Goal: Transaction & Acquisition: Purchase product/service

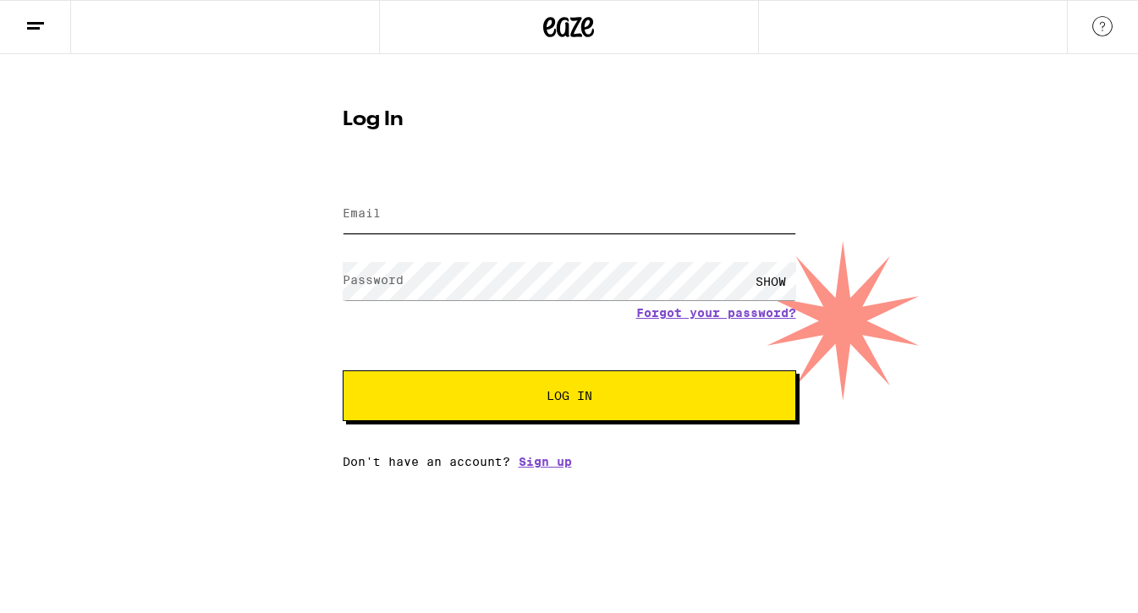
type input "[EMAIL_ADDRESS][DOMAIN_NAME]"
click at [593, 397] on span "Log In" at bounding box center [569, 396] width 316 height 12
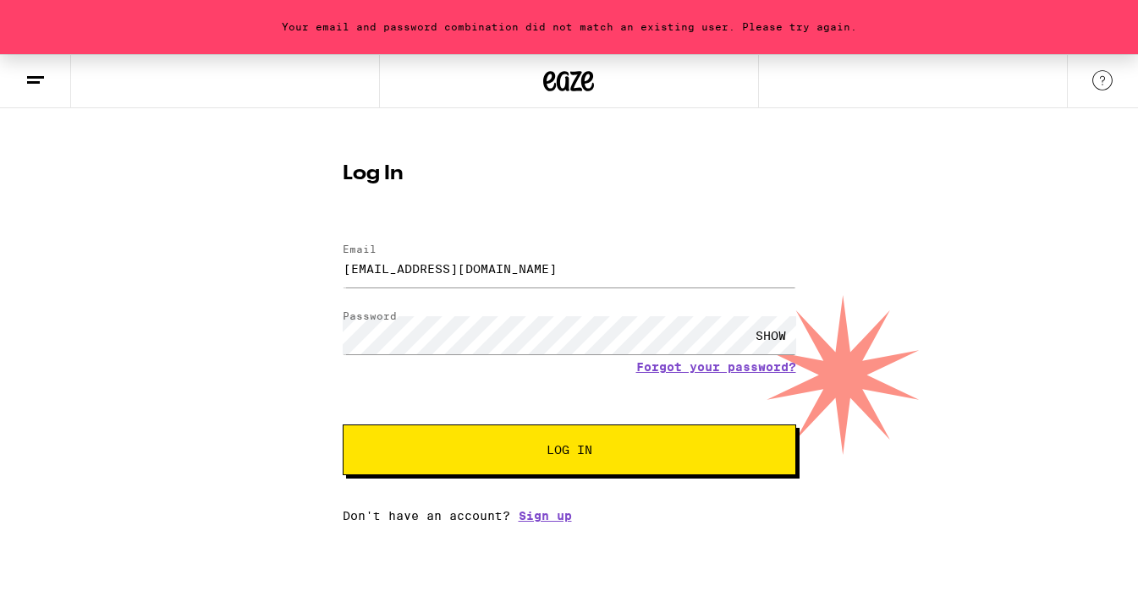
click at [761, 334] on div "SHOW" at bounding box center [770, 335] width 51 height 38
click at [336, 329] on div "Log In Email Email [EMAIL_ADDRESS][DOMAIN_NAME] Password Password HIDE Forgot y…" at bounding box center [569, 337] width 487 height 372
click at [299, 378] on div "Your email and password combination did not match an existing user. Please try …" at bounding box center [569, 288] width 1138 height 469
click at [552, 450] on span "Log In" at bounding box center [569, 450] width 46 height 12
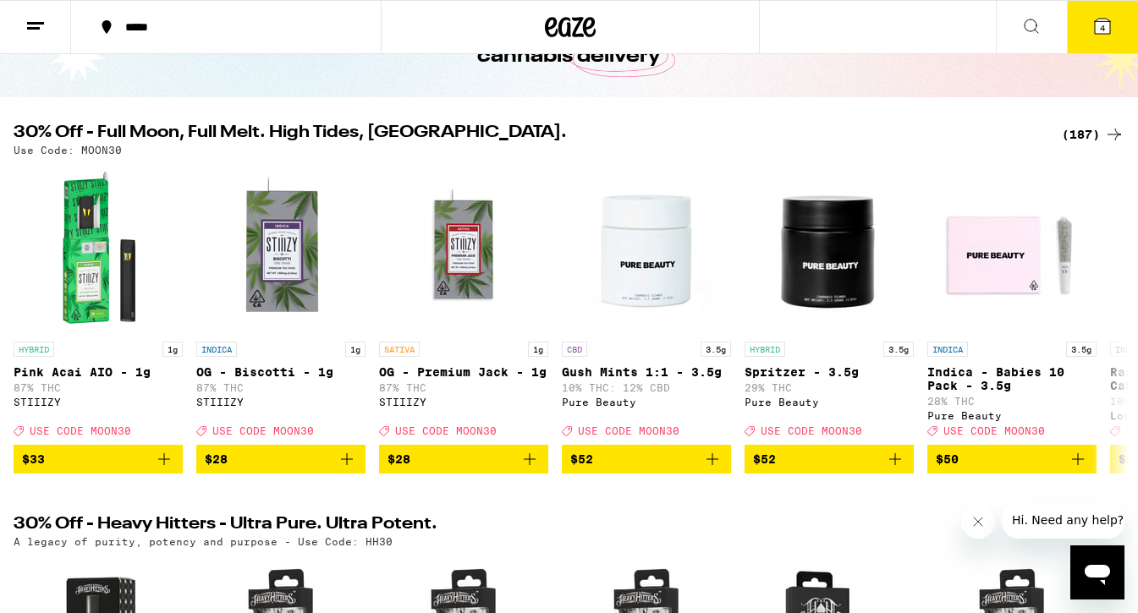
scroll to position [125, 0]
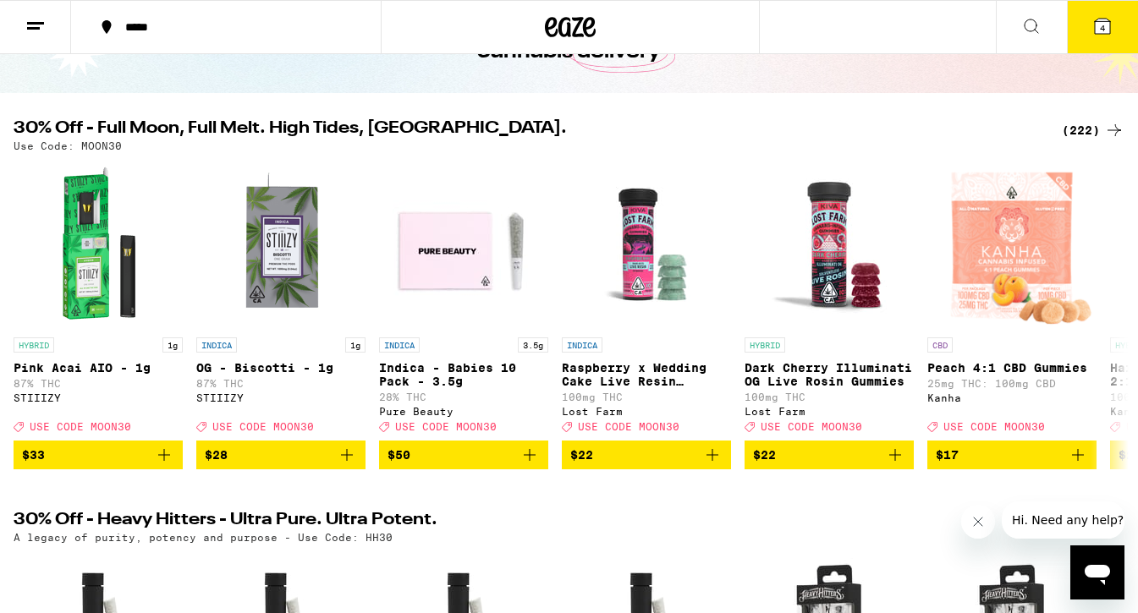
click at [1097, 28] on icon at bounding box center [1102, 26] width 15 height 15
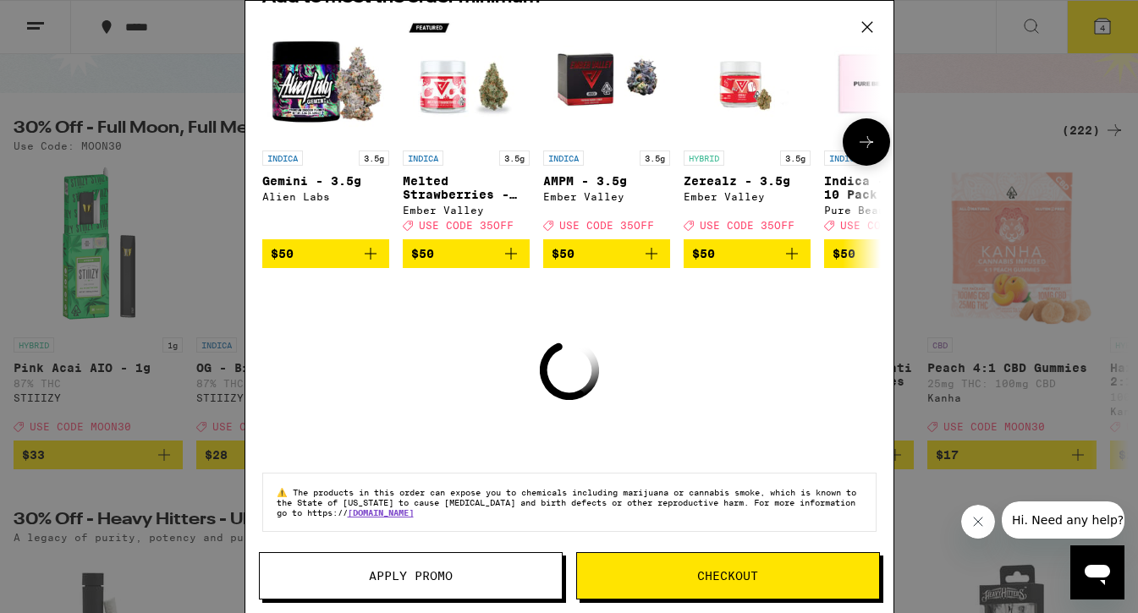
scroll to position [92, 0]
click at [723, 573] on span "Checkout" at bounding box center [727, 576] width 61 height 12
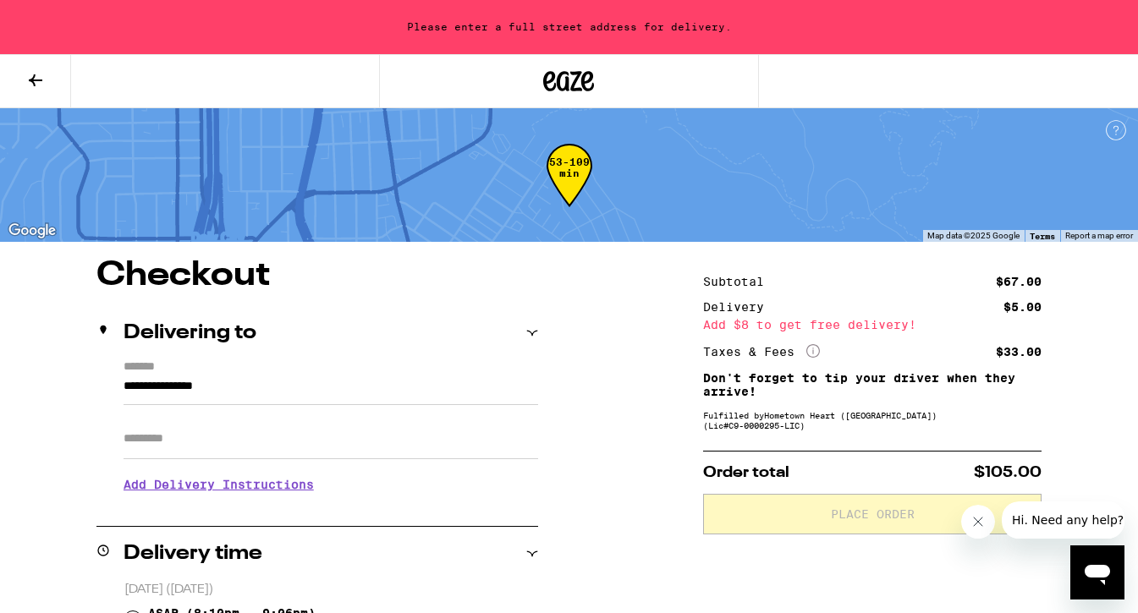
click at [36, 77] on icon at bounding box center [35, 80] width 20 height 20
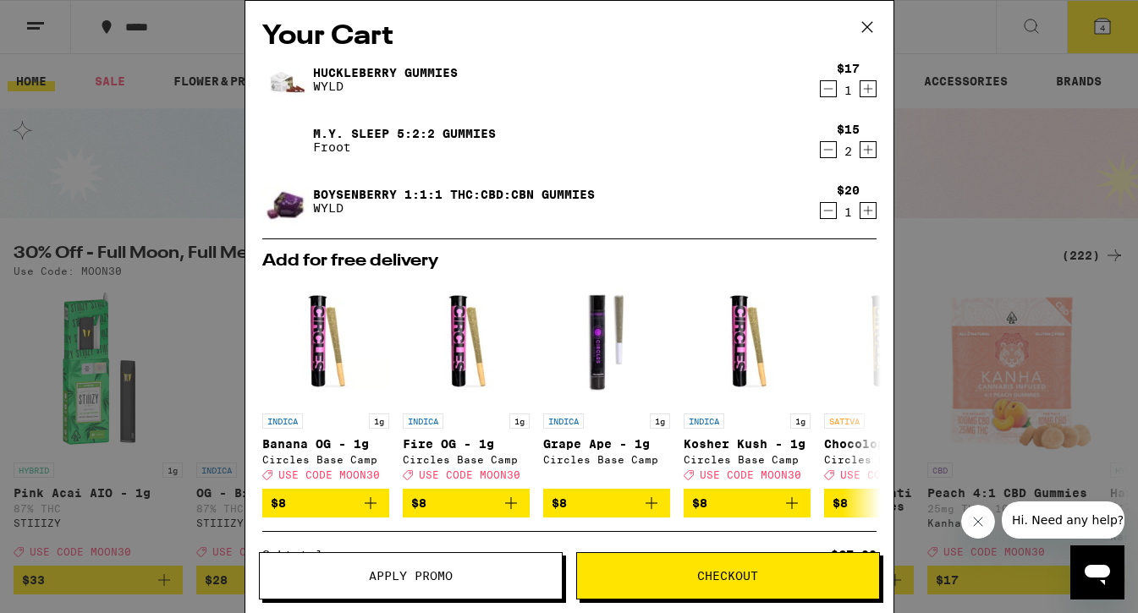
click at [473, 578] on span "Apply Promo" at bounding box center [411, 576] width 302 height 12
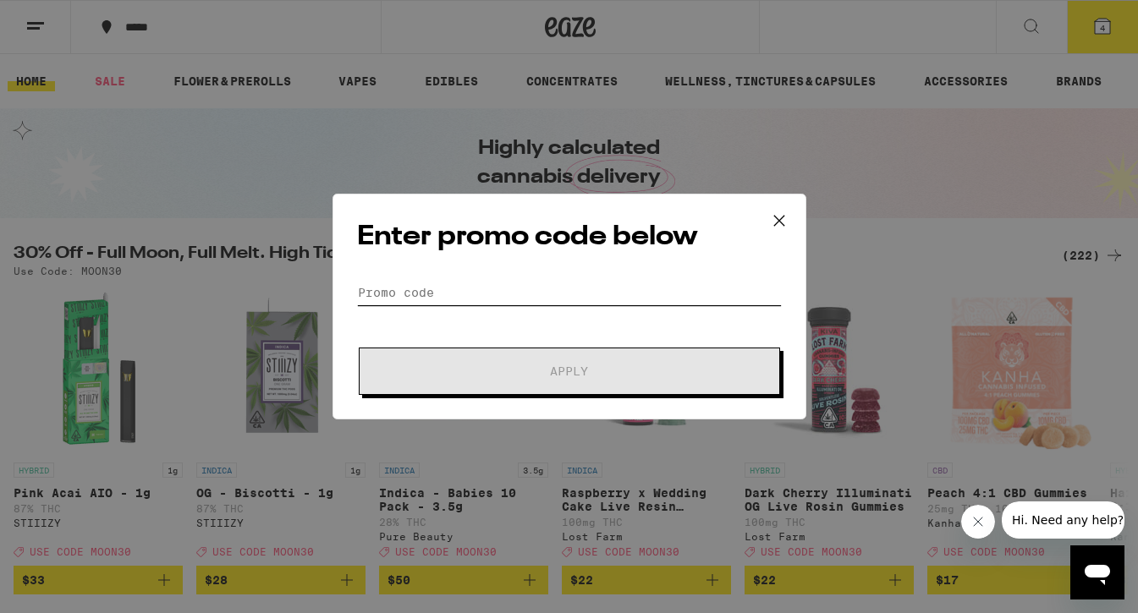
click at [503, 299] on input "Promo Code" at bounding box center [569, 292] width 425 height 25
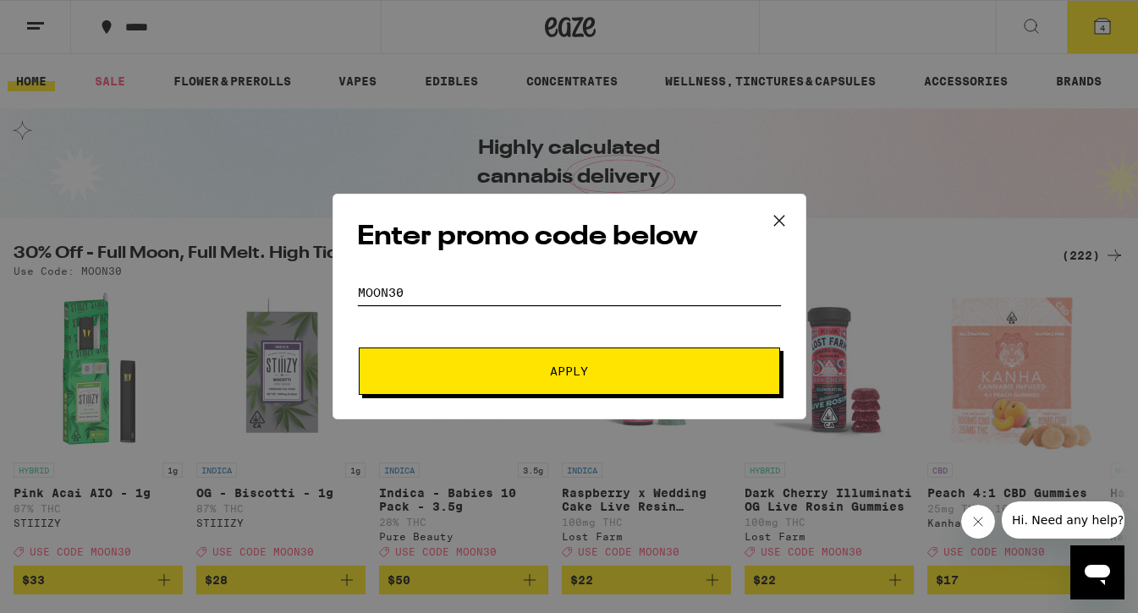
type input "Moon30"
click at [560, 377] on span "Apply" at bounding box center [569, 371] width 38 height 12
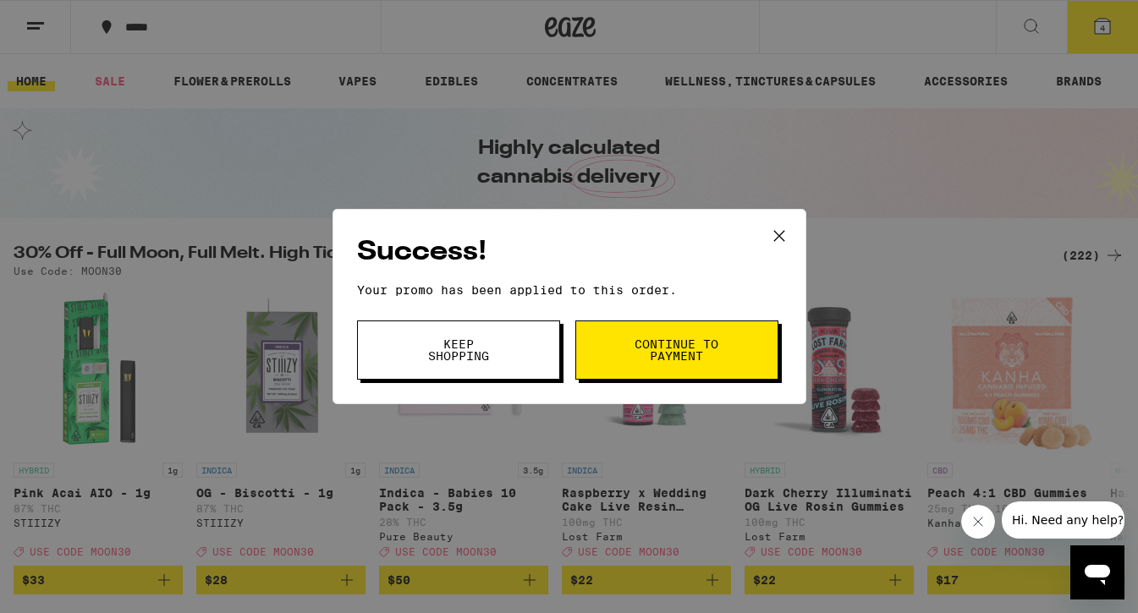
click at [494, 344] on span "Keep Shopping" at bounding box center [458, 350] width 86 height 24
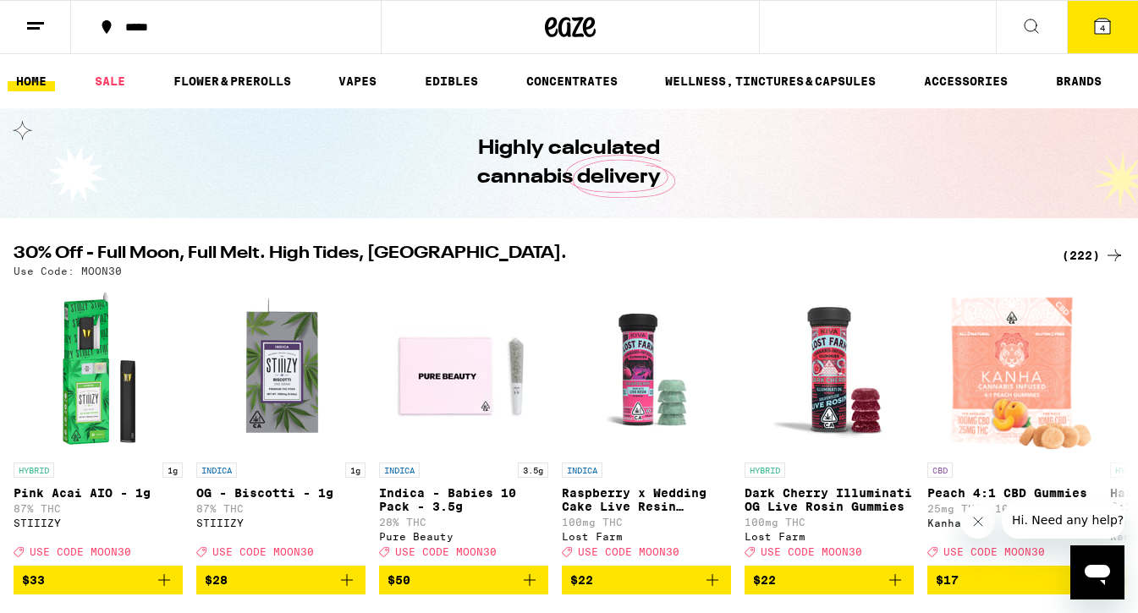
click at [1094, 19] on icon at bounding box center [1102, 26] width 20 height 20
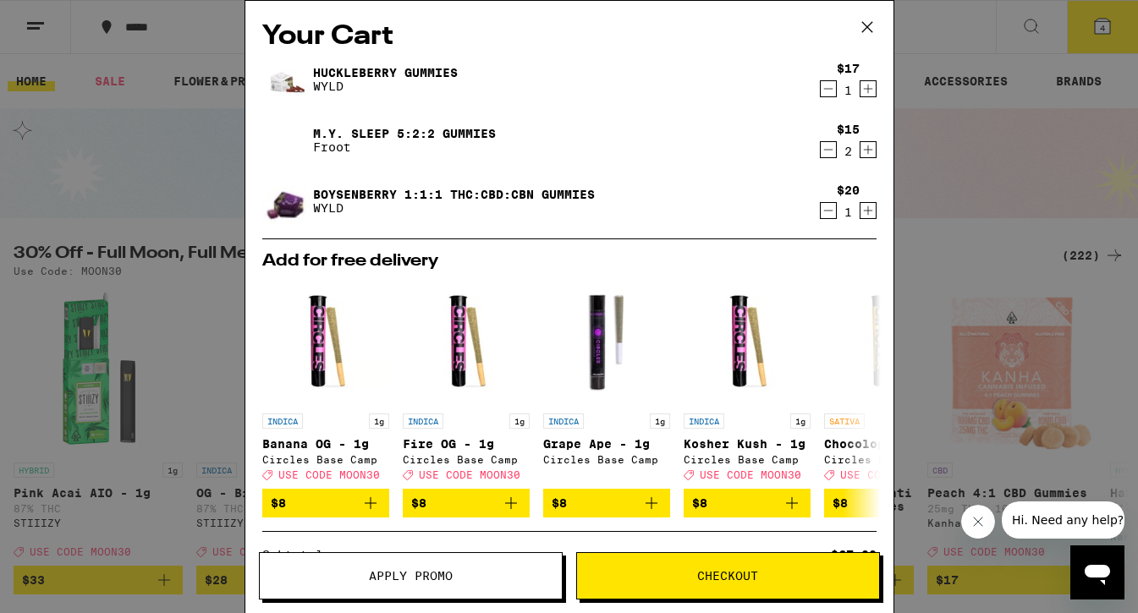
click at [833, 208] on icon "Decrement" at bounding box center [828, 210] width 15 height 20
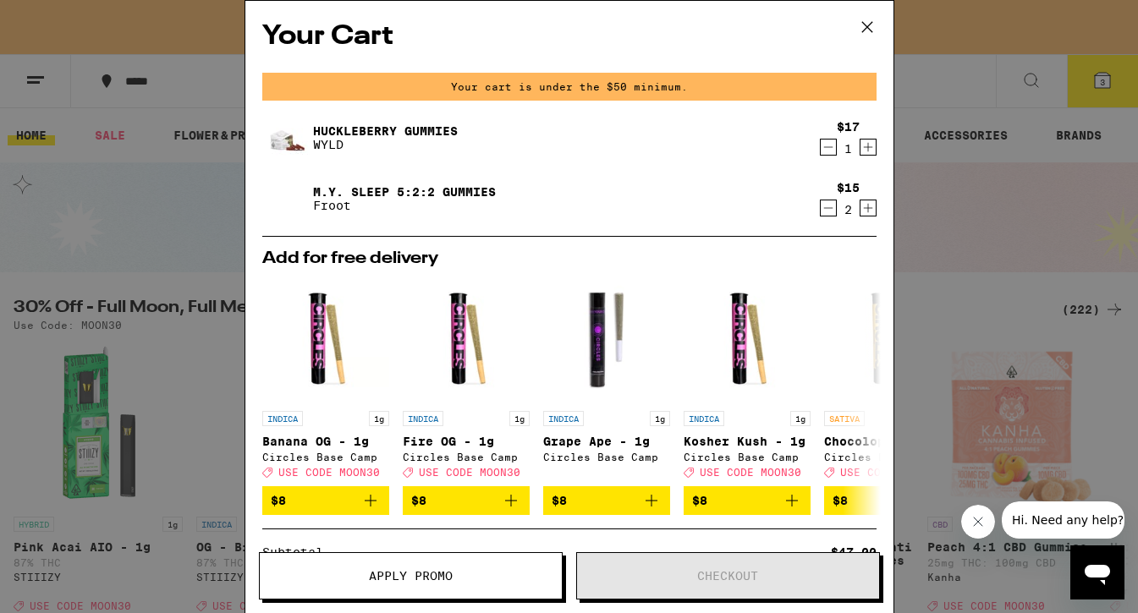
click at [832, 151] on icon "Decrement" at bounding box center [828, 147] width 15 height 20
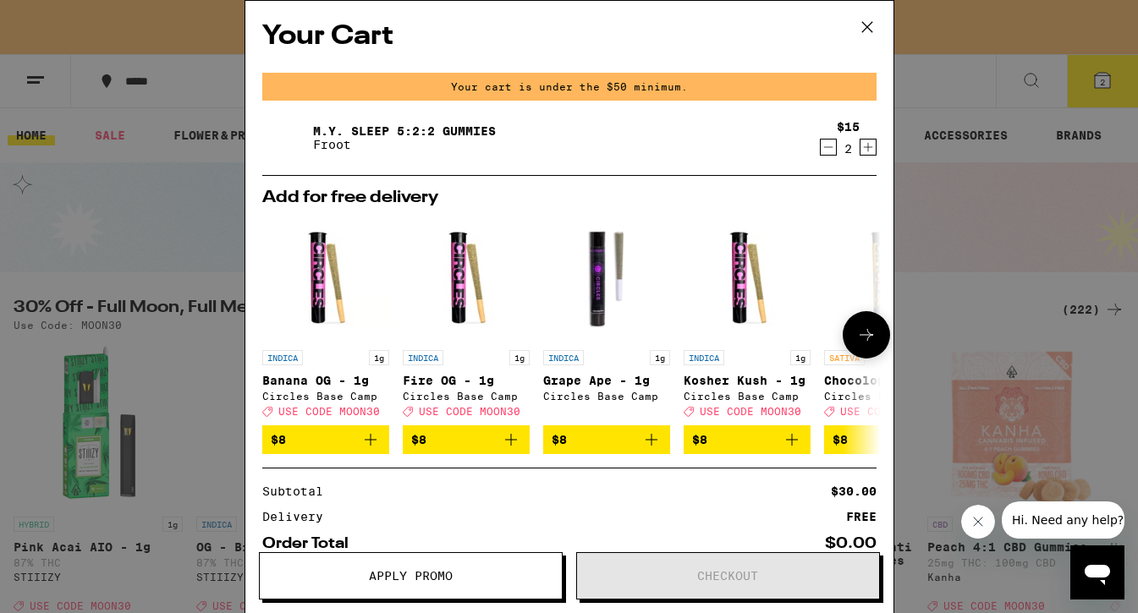
scroll to position [102, 0]
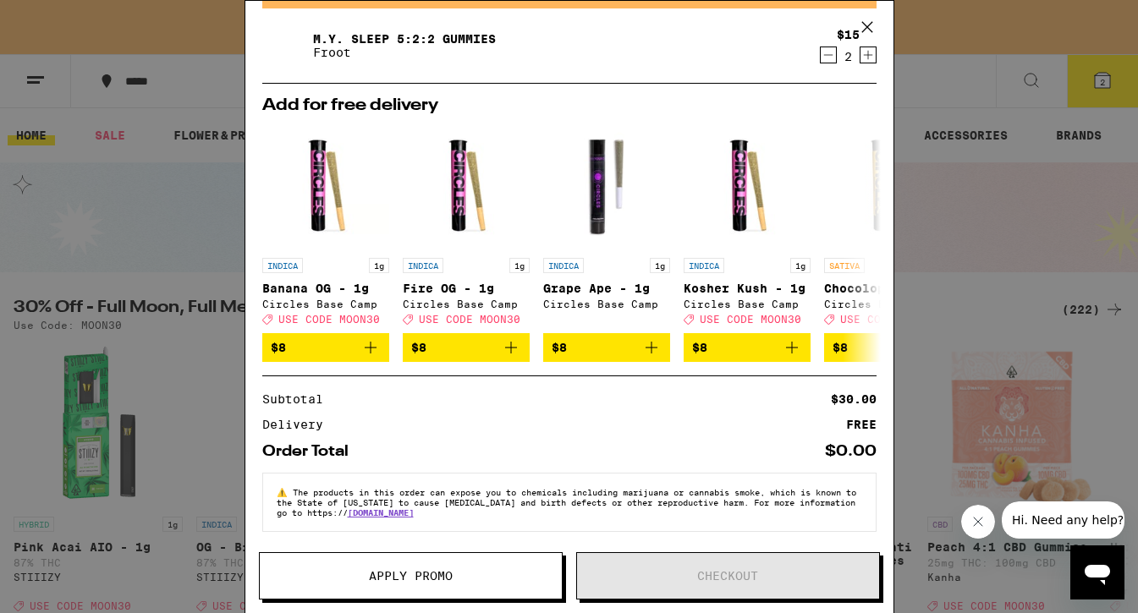
click at [468, 570] on span "Apply Promo" at bounding box center [411, 576] width 302 height 12
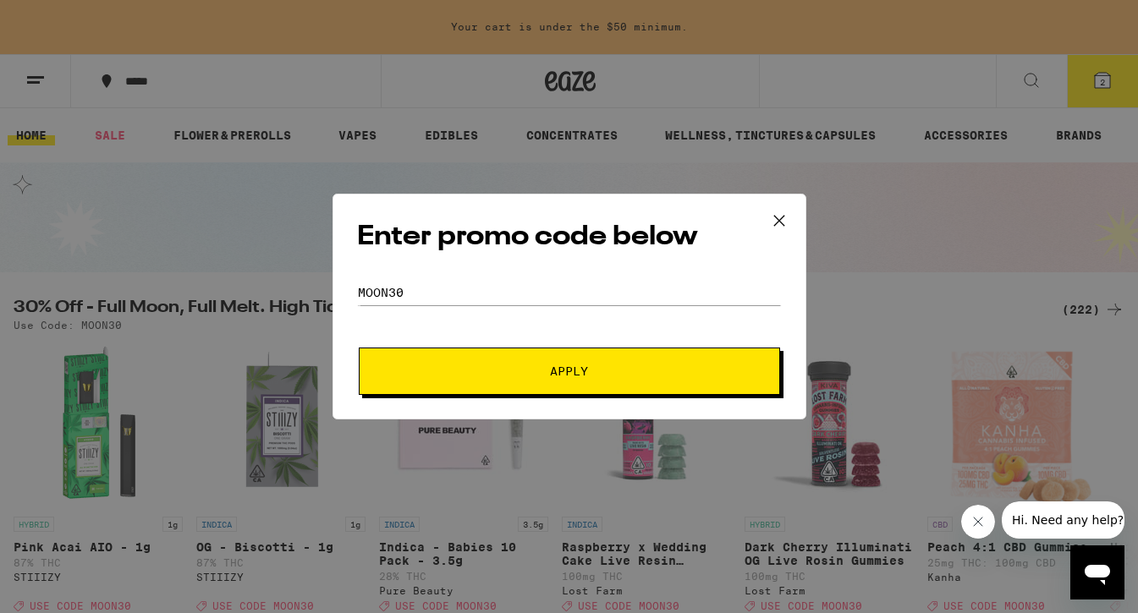
click at [533, 376] on span "Apply" at bounding box center [569, 371] width 305 height 12
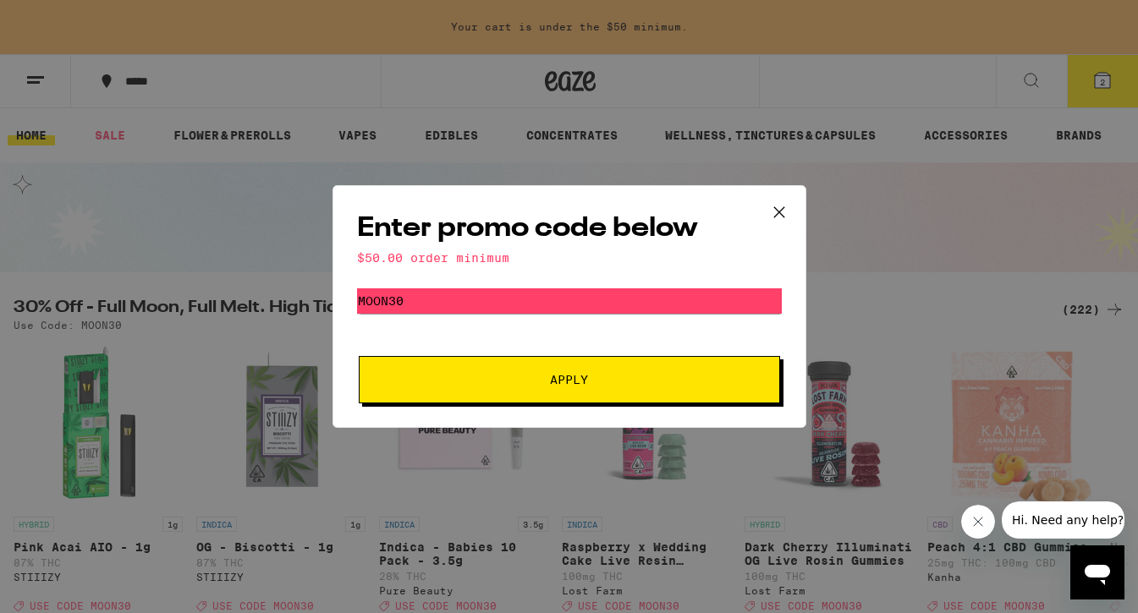
click at [782, 206] on icon at bounding box center [778, 212] width 25 height 25
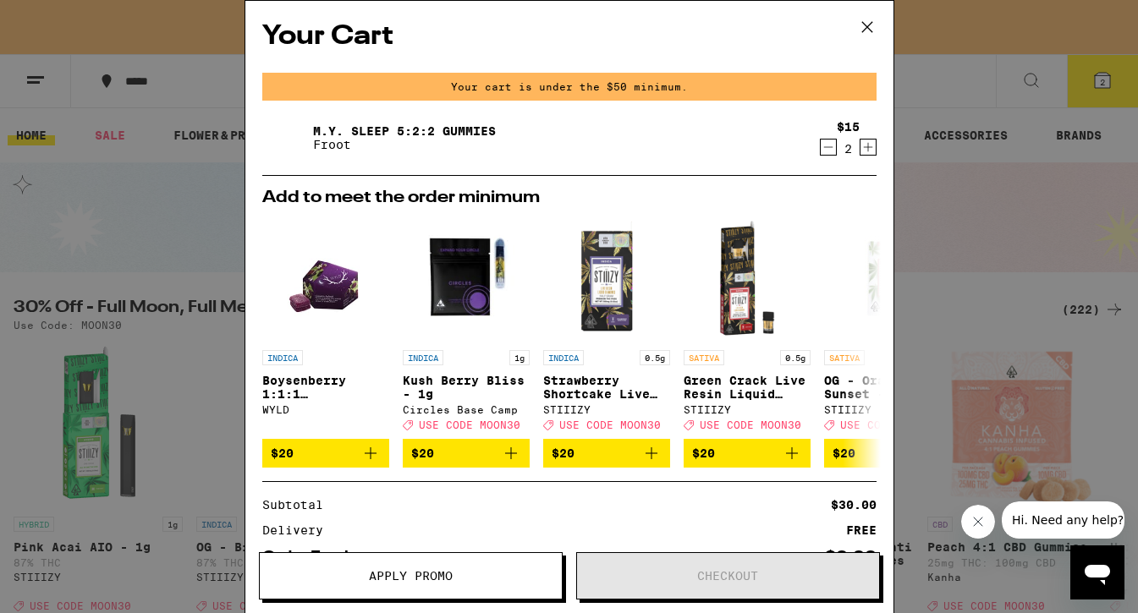
click at [870, 26] on icon at bounding box center [866, 26] width 25 height 25
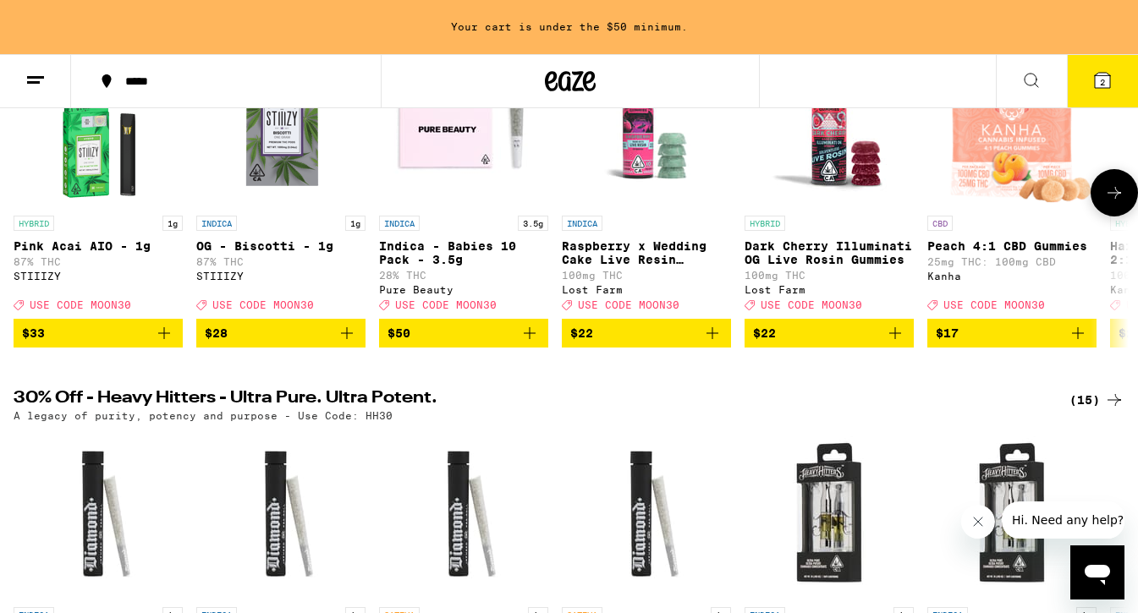
scroll to position [237, 0]
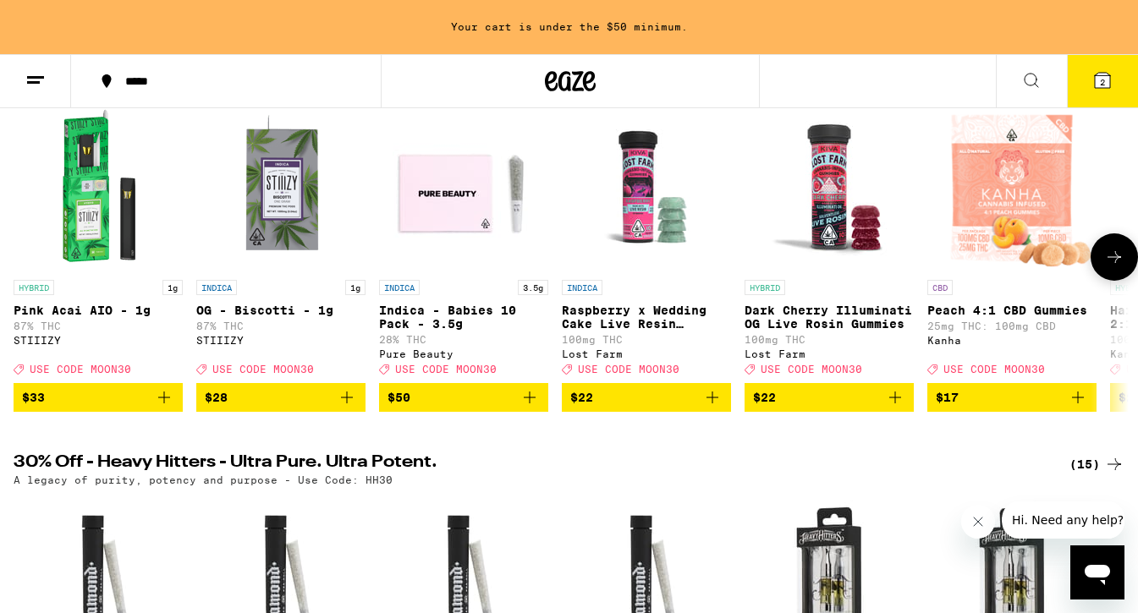
click at [1123, 264] on icon at bounding box center [1114, 257] width 20 height 20
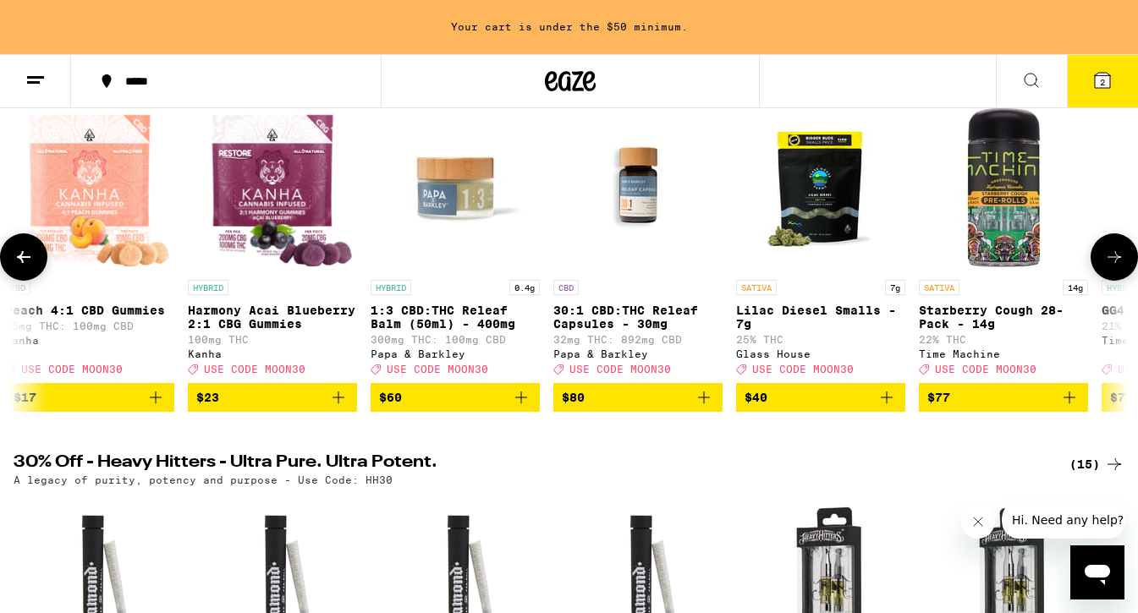
scroll to position [0, 926]
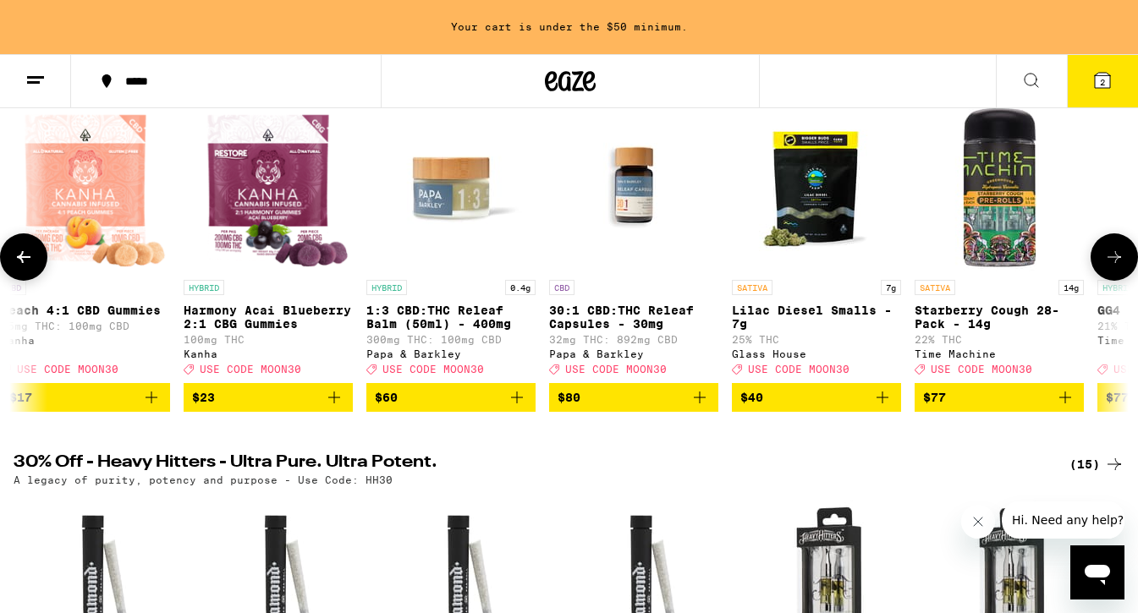
click at [1123, 264] on icon at bounding box center [1114, 257] width 20 height 20
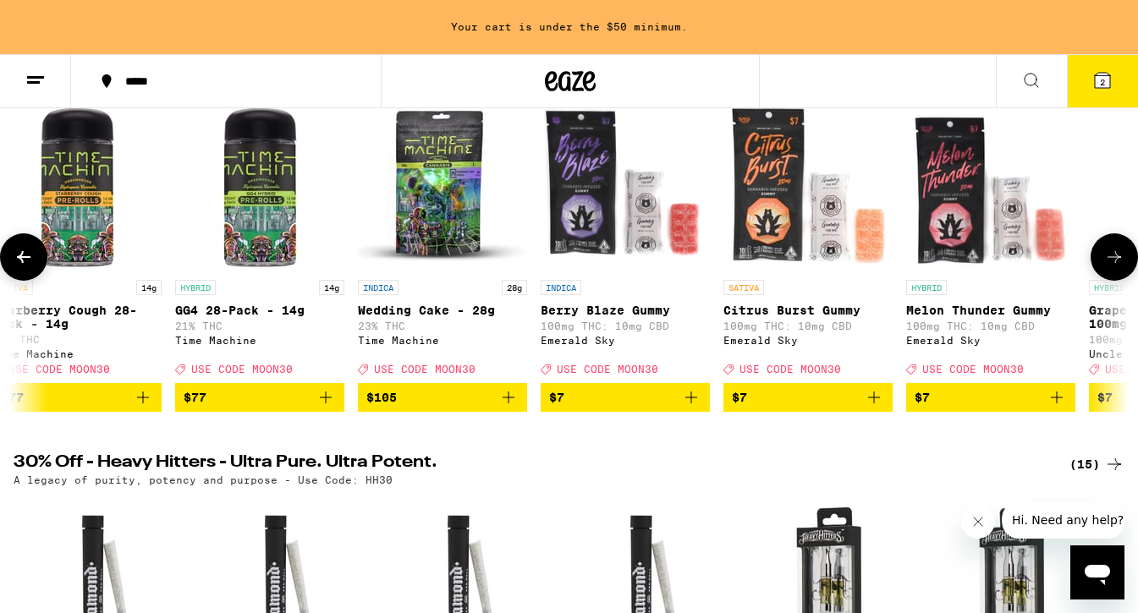
scroll to position [0, 1853]
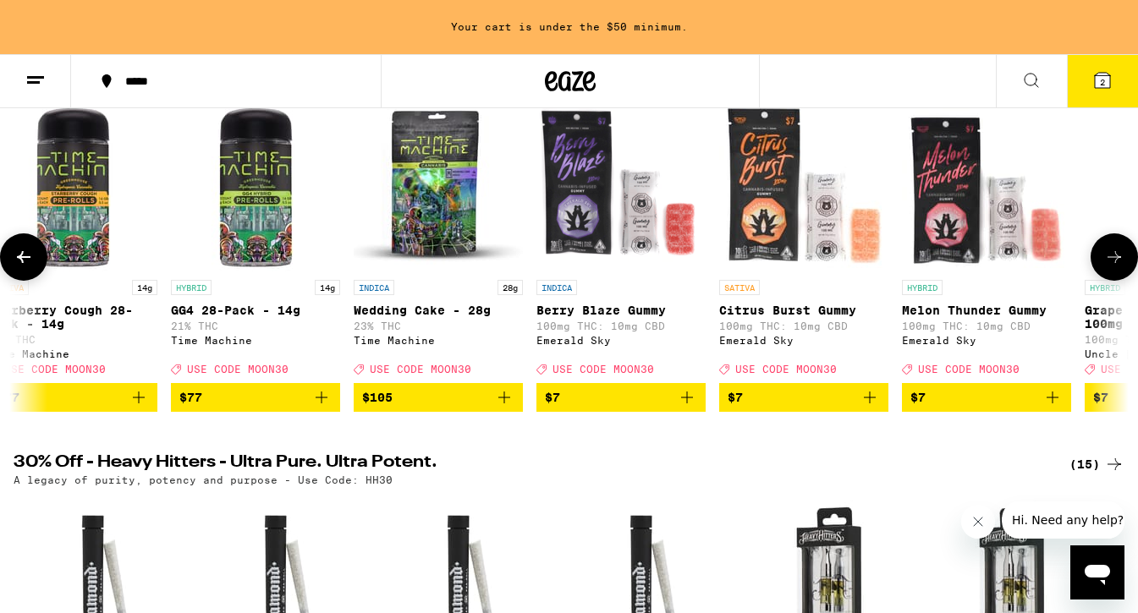
click at [1123, 264] on icon at bounding box center [1114, 257] width 20 height 20
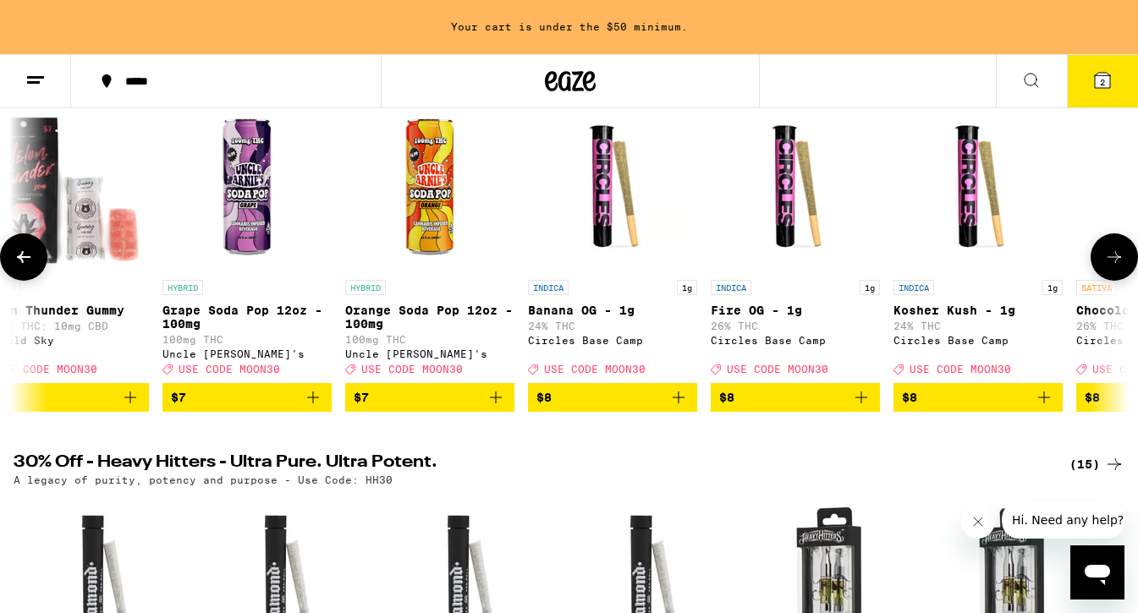
scroll to position [0, 2779]
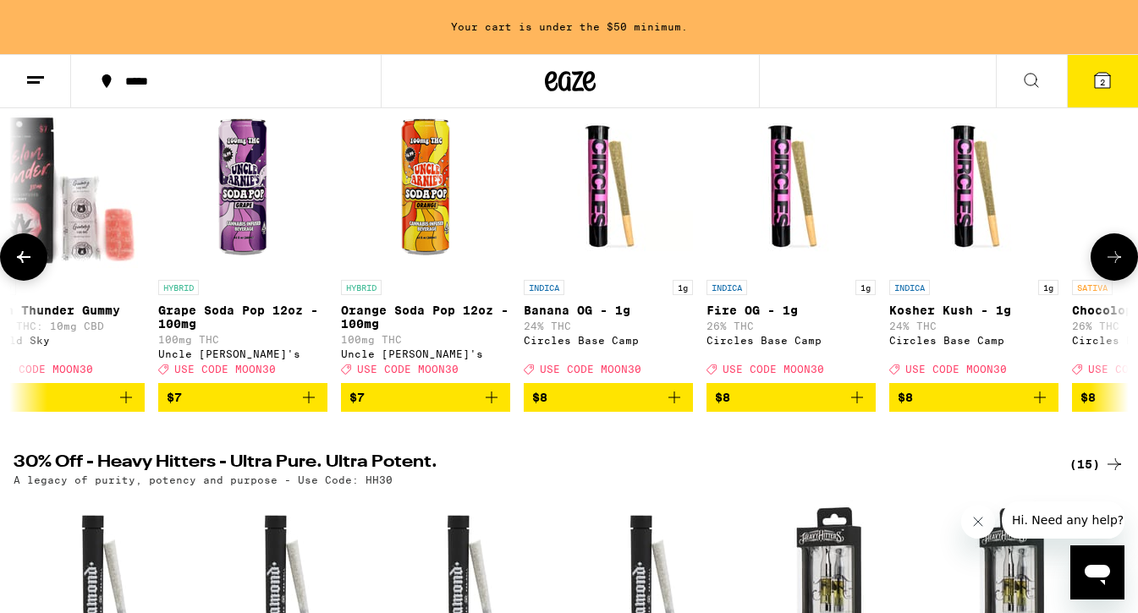
click at [1123, 266] on icon at bounding box center [1114, 257] width 20 height 20
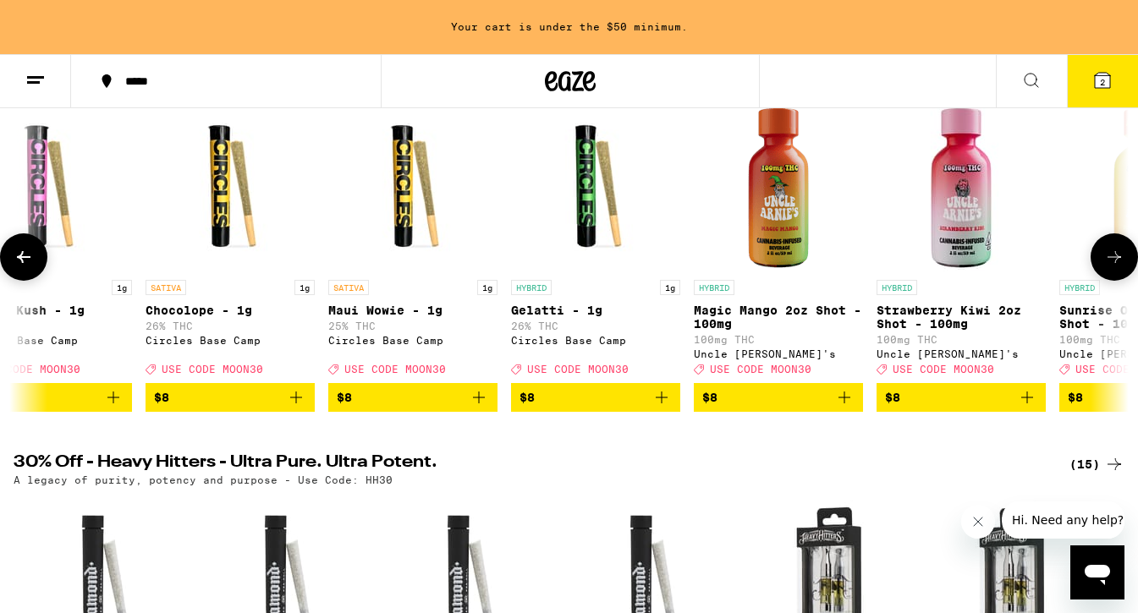
click at [1118, 267] on icon at bounding box center [1114, 257] width 20 height 20
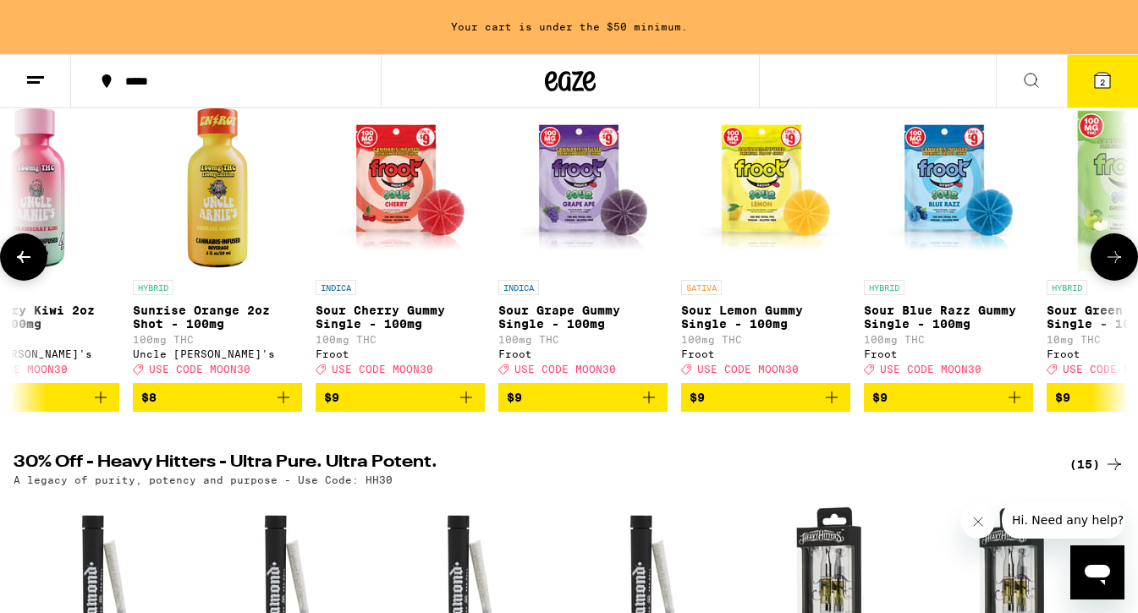
click at [1118, 267] on icon at bounding box center [1114, 257] width 20 height 20
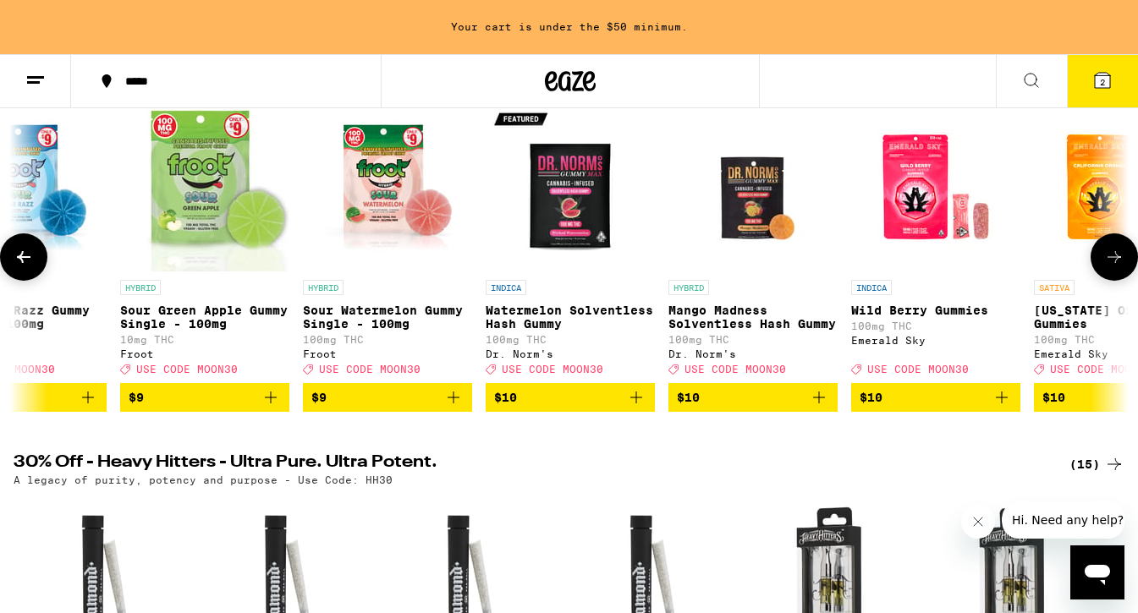
click at [1113, 267] on icon at bounding box center [1114, 257] width 20 height 20
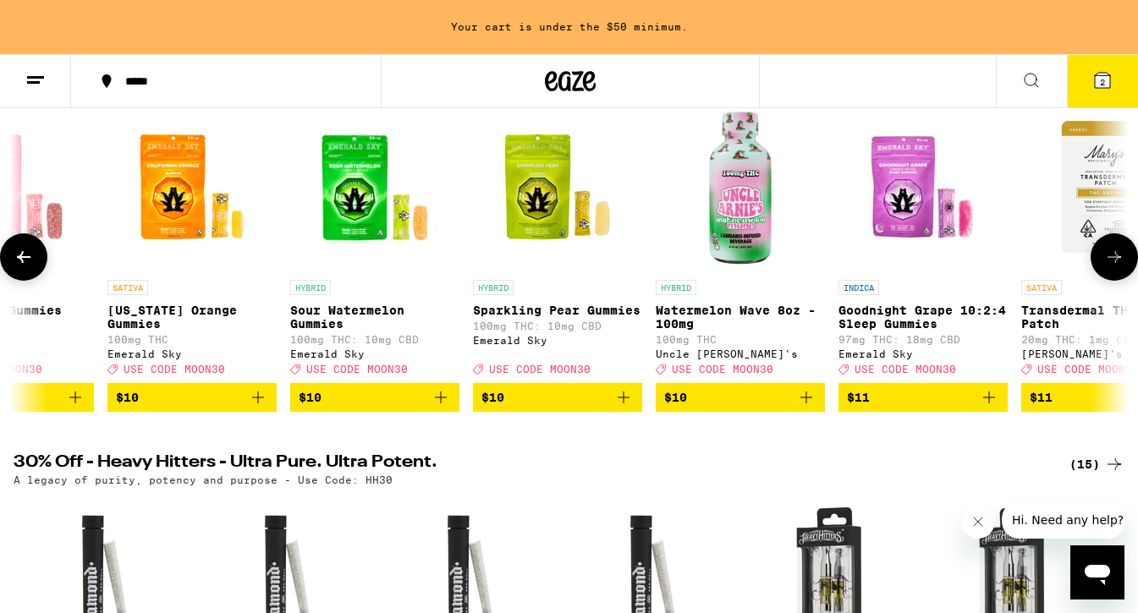
click at [1113, 267] on icon at bounding box center [1114, 257] width 20 height 20
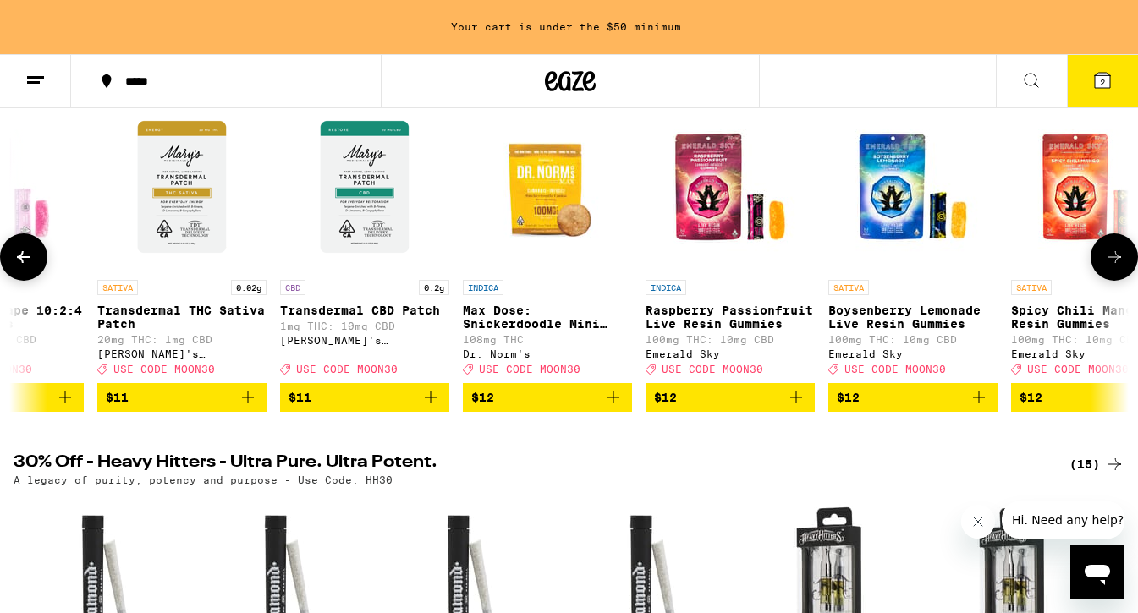
scroll to position [0, 7411]
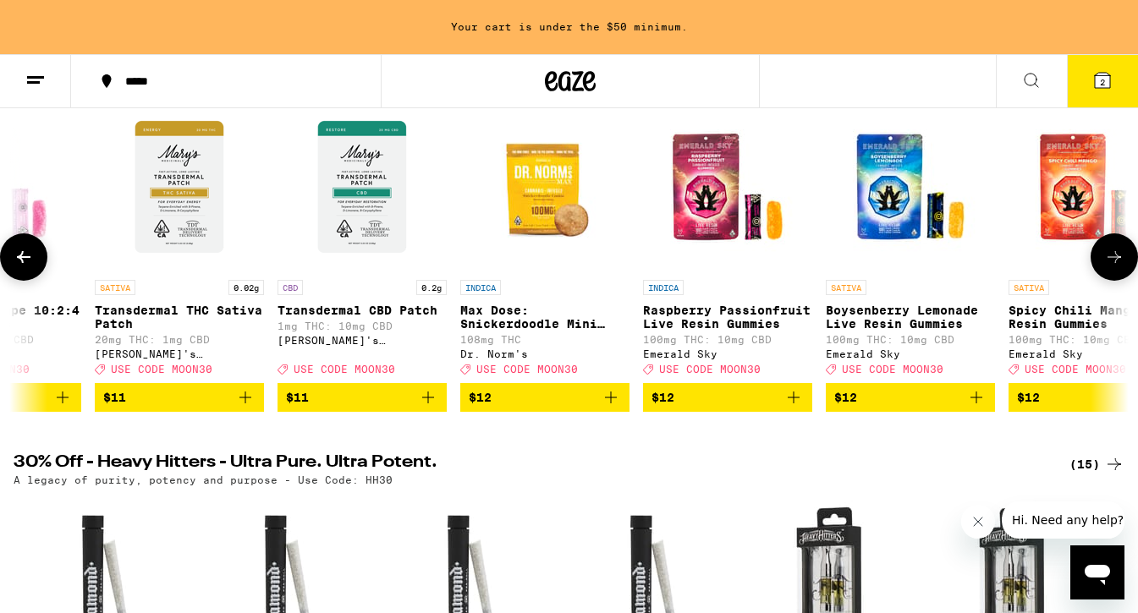
click at [1113, 267] on icon at bounding box center [1114, 257] width 20 height 20
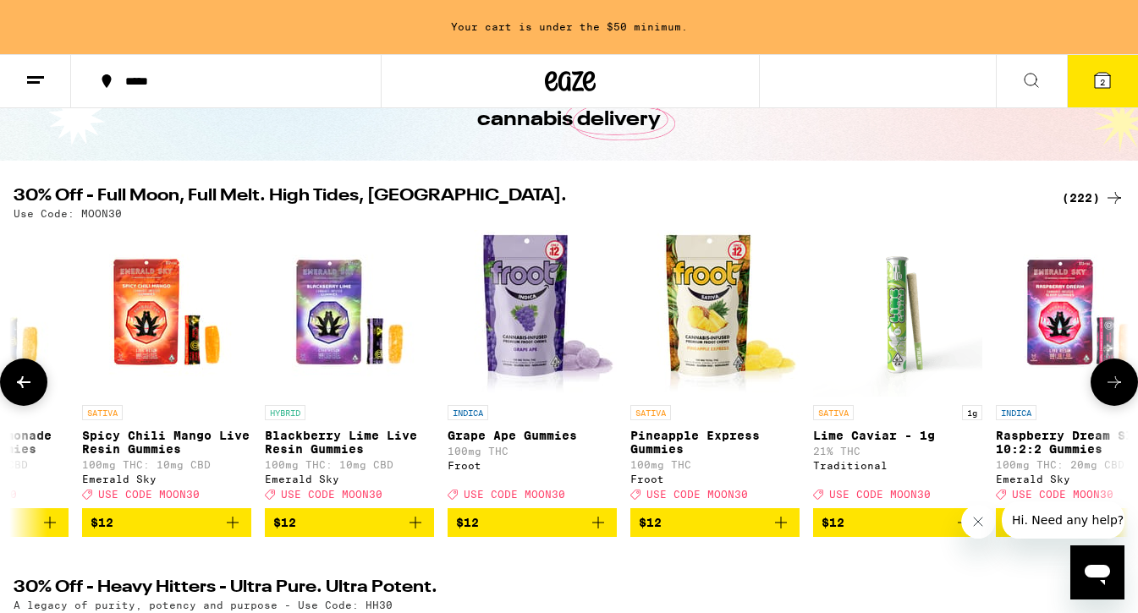
scroll to position [111, 0]
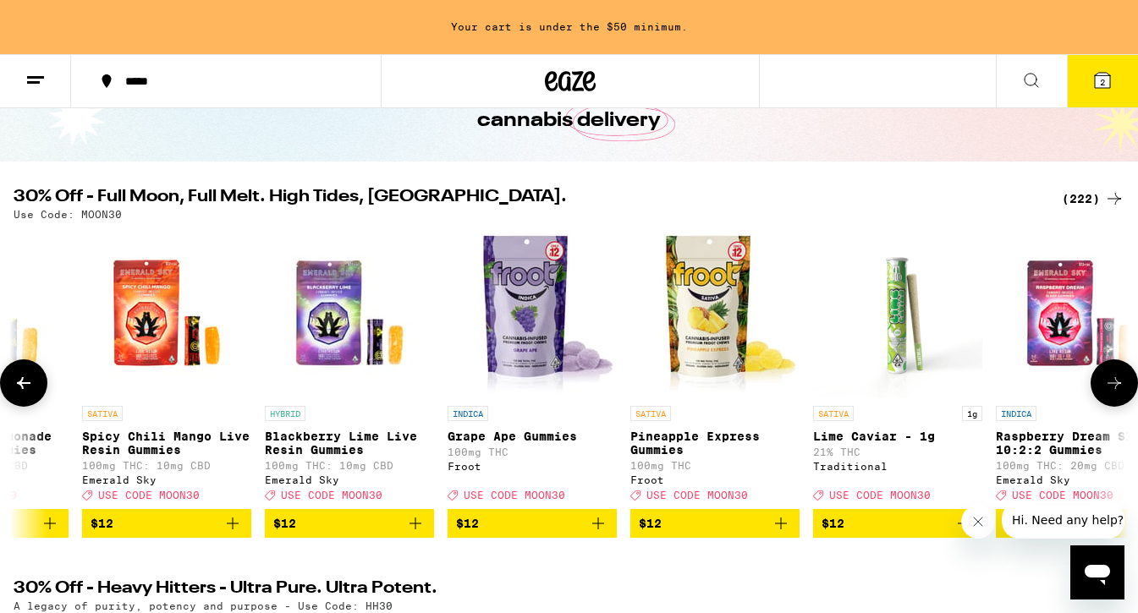
click at [1104, 393] on icon at bounding box center [1114, 383] width 20 height 20
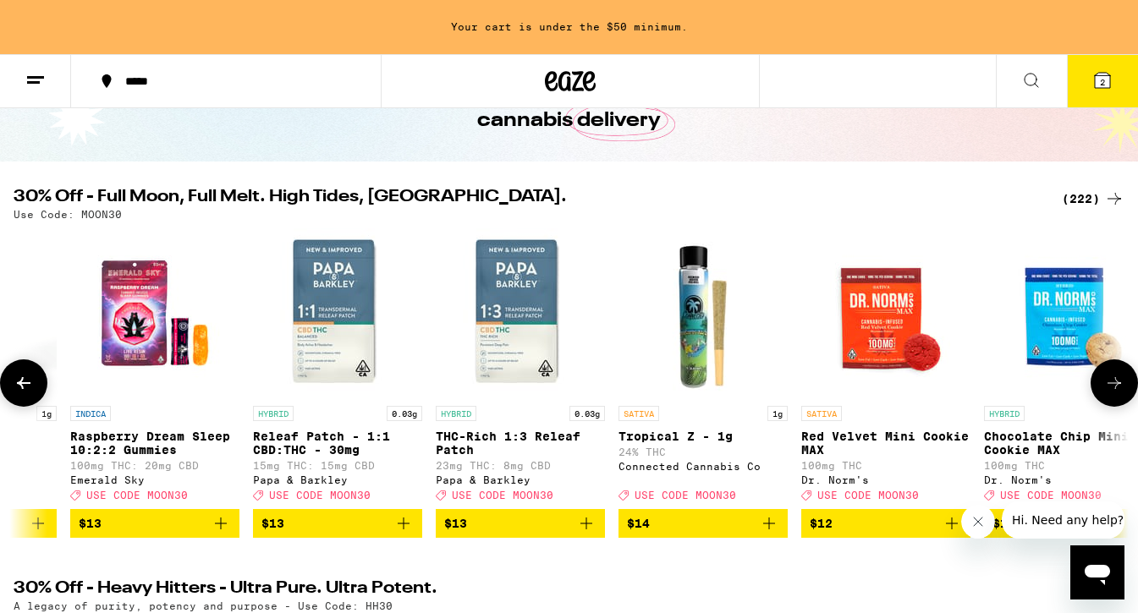
scroll to position [0, 9263]
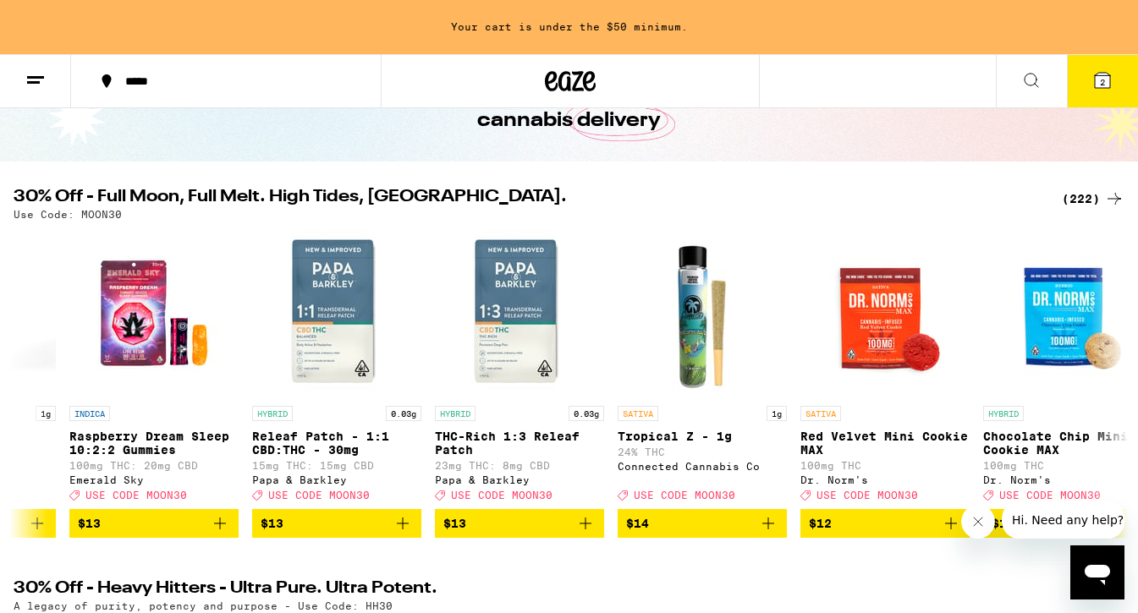
click at [1090, 196] on div "(222)" at bounding box center [1093, 199] width 63 height 20
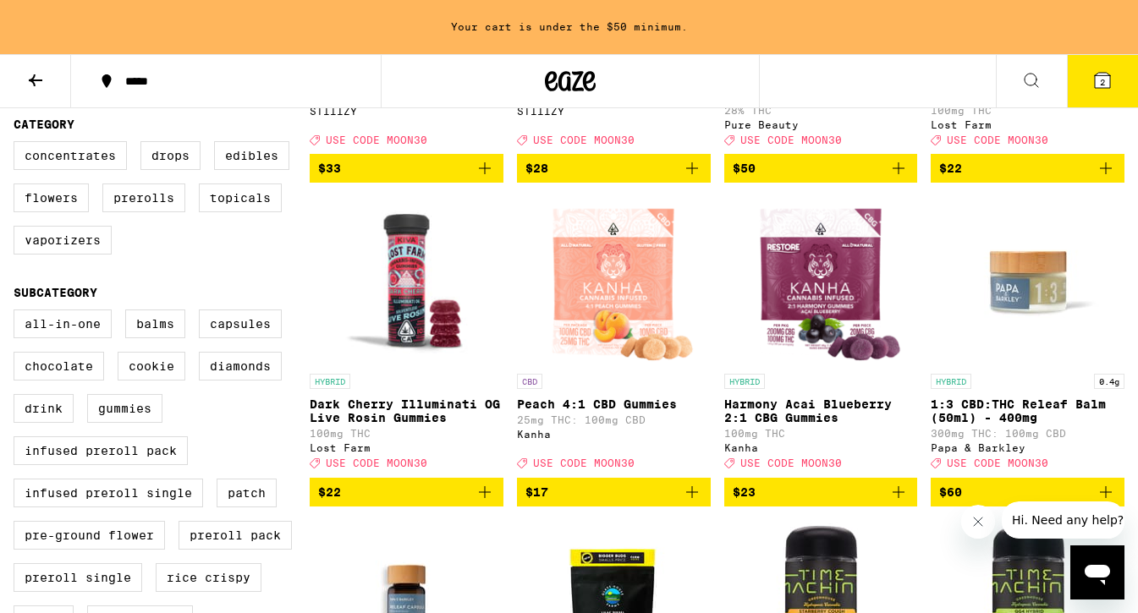
scroll to position [416, 0]
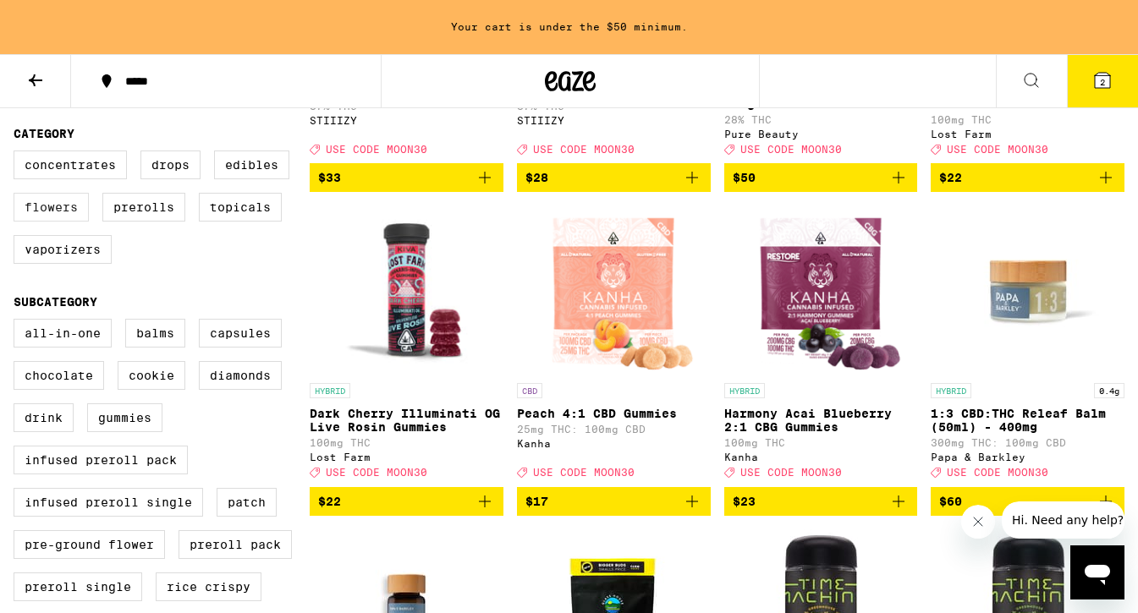
click at [64, 222] on label "Flowers" at bounding box center [51, 207] width 75 height 29
click at [18, 154] on input "Flowers" at bounding box center [17, 153] width 1 height 1
checkbox input "true"
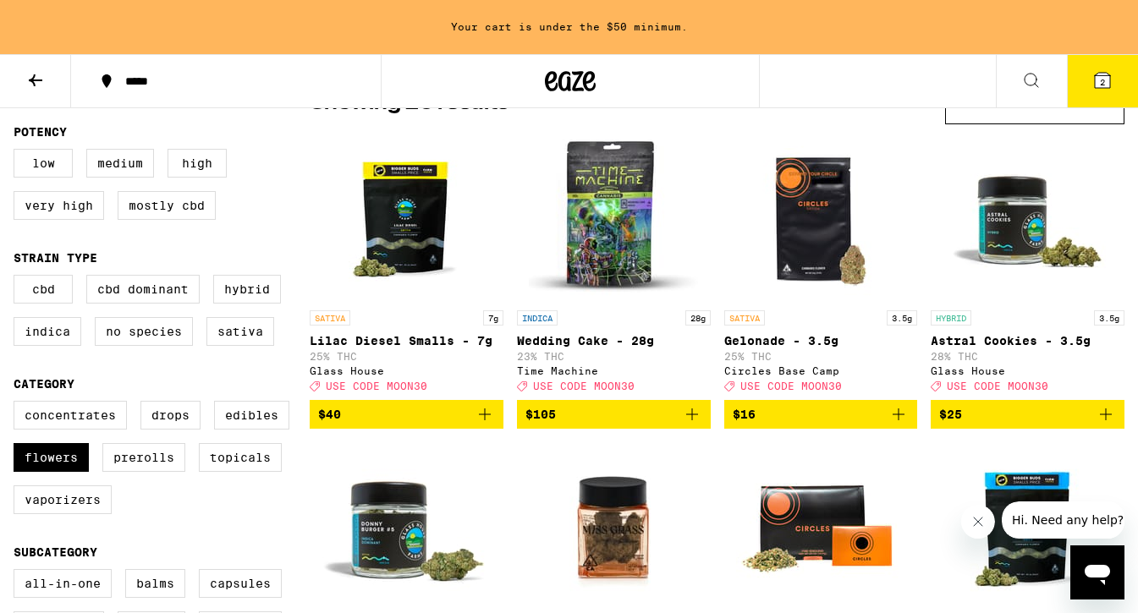
scroll to position [178, 0]
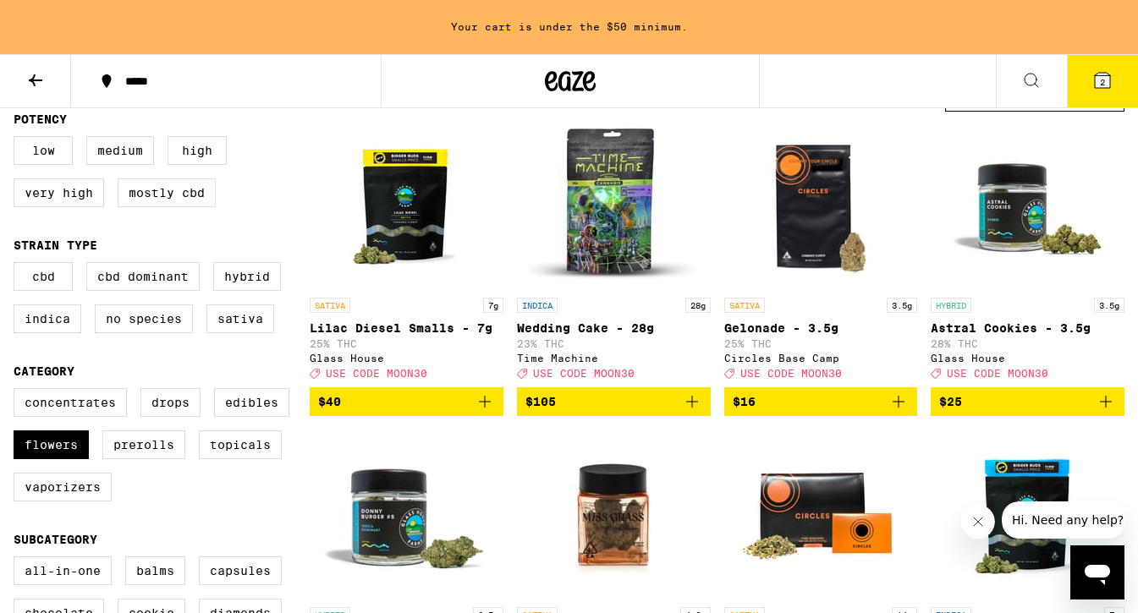
click at [1111, 409] on icon "Add to bag" at bounding box center [1106, 402] width 20 height 20
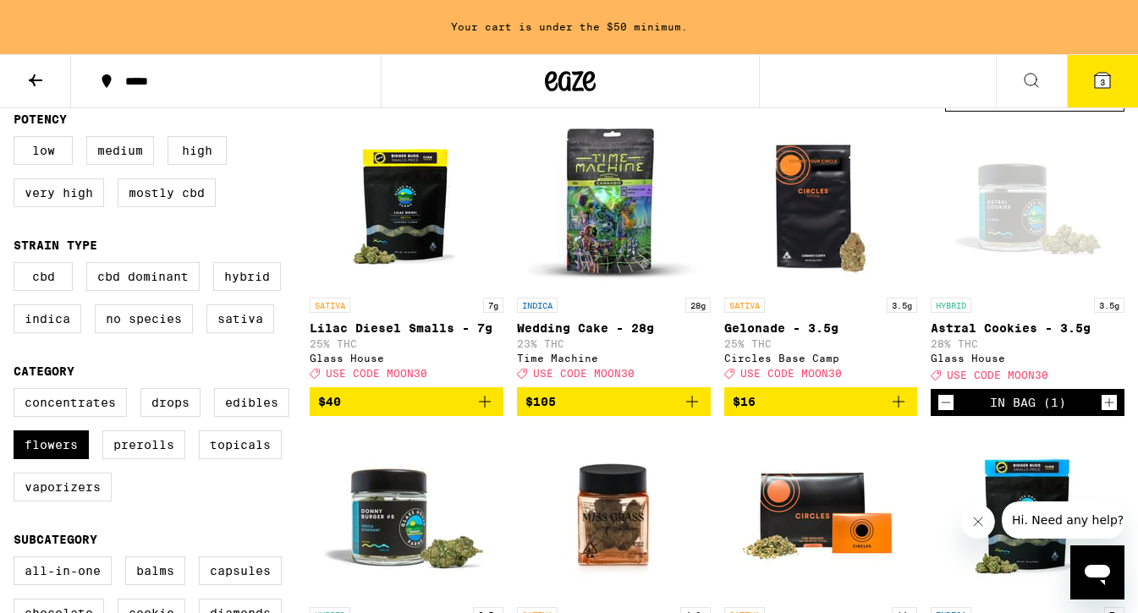
scroll to position [124, 0]
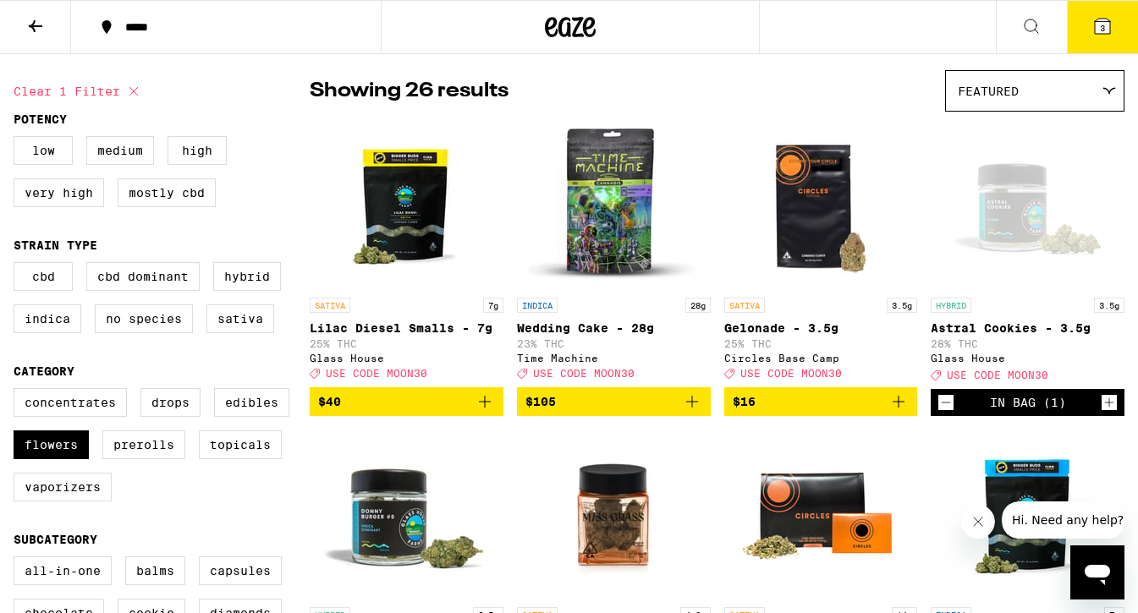
click at [1109, 413] on icon "Increment" at bounding box center [1108, 403] width 15 height 20
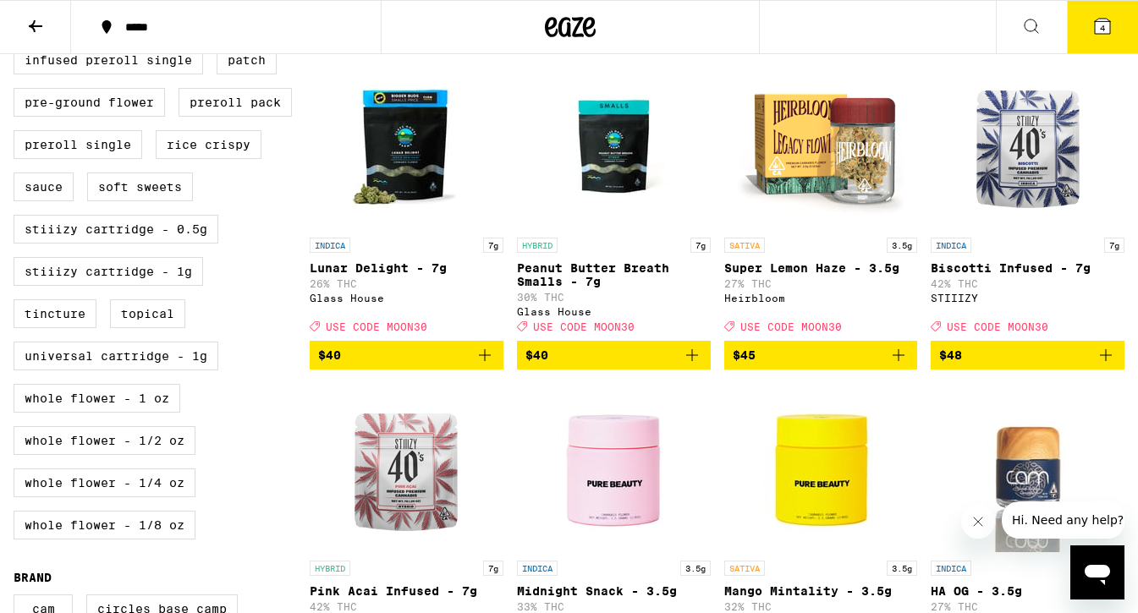
scroll to position [808, 0]
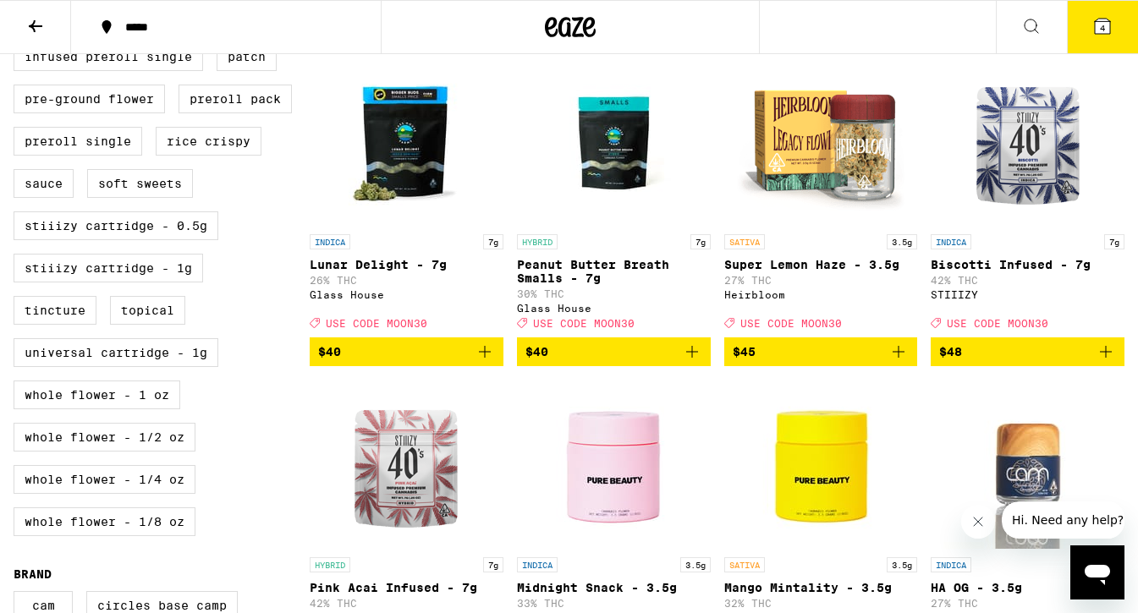
click at [1104, 362] on icon "Add to bag" at bounding box center [1106, 352] width 20 height 20
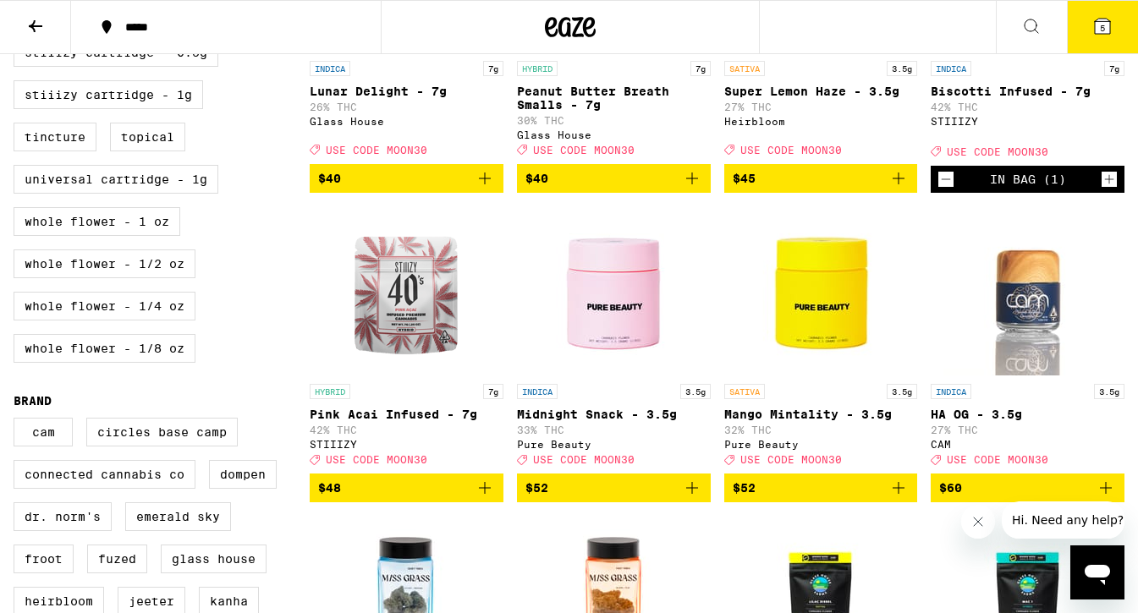
scroll to position [979, 0]
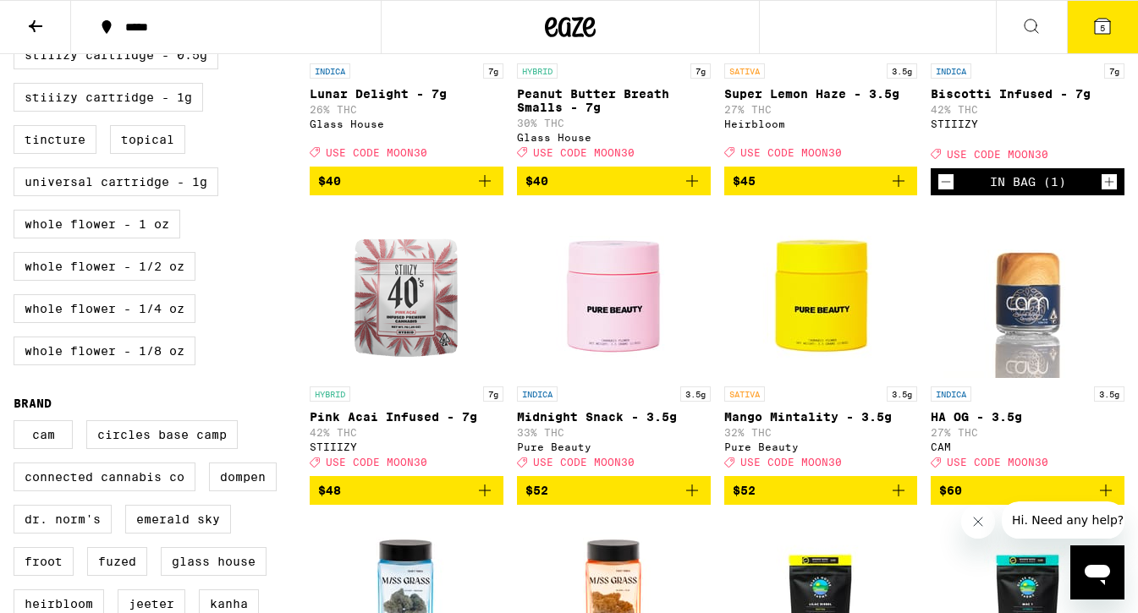
click at [487, 501] on icon "Add to bag" at bounding box center [485, 491] width 20 height 20
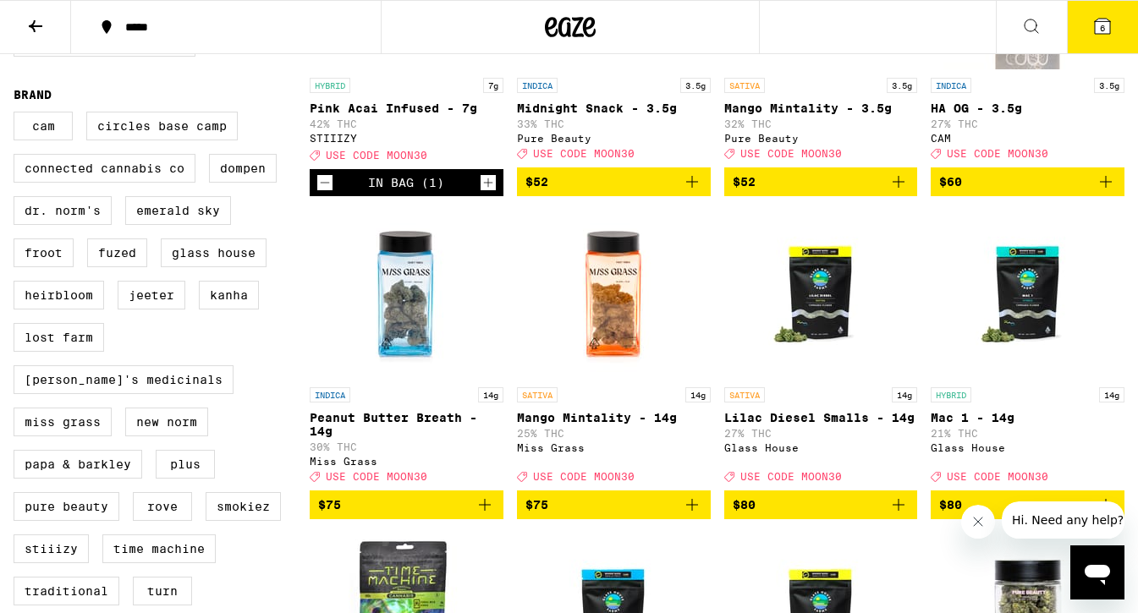
scroll to position [1264, 0]
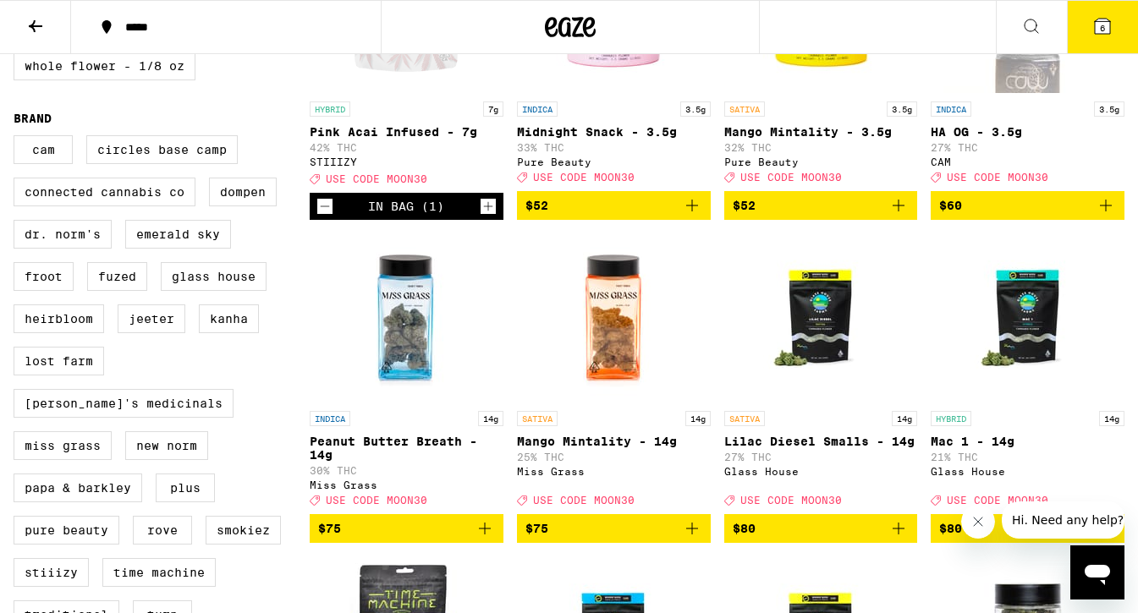
click at [490, 217] on icon "Increment" at bounding box center [488, 206] width 15 height 20
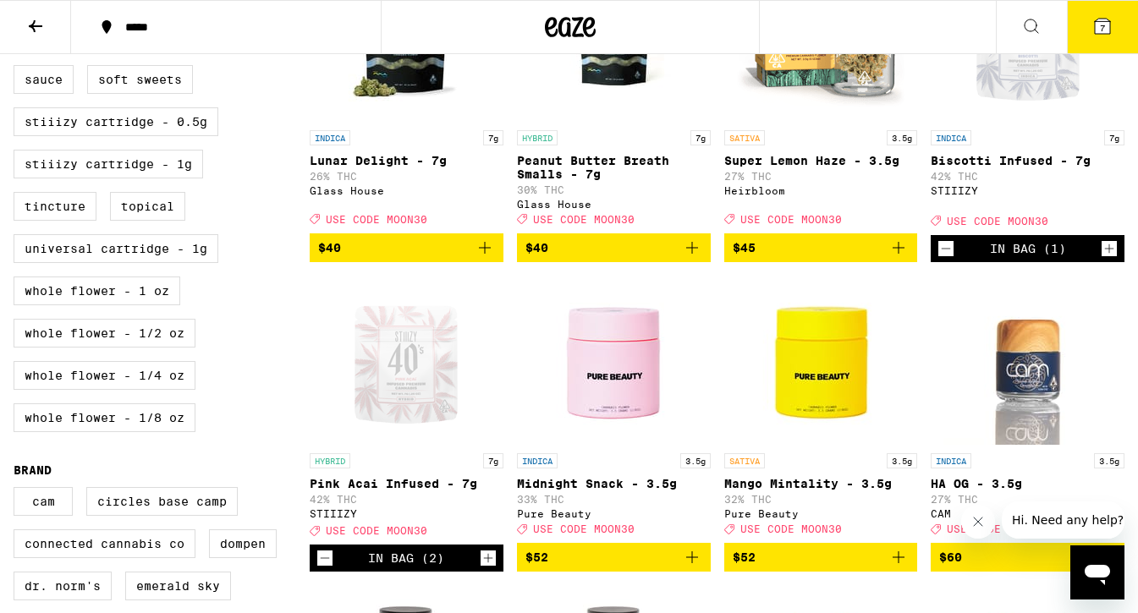
scroll to position [1014, 0]
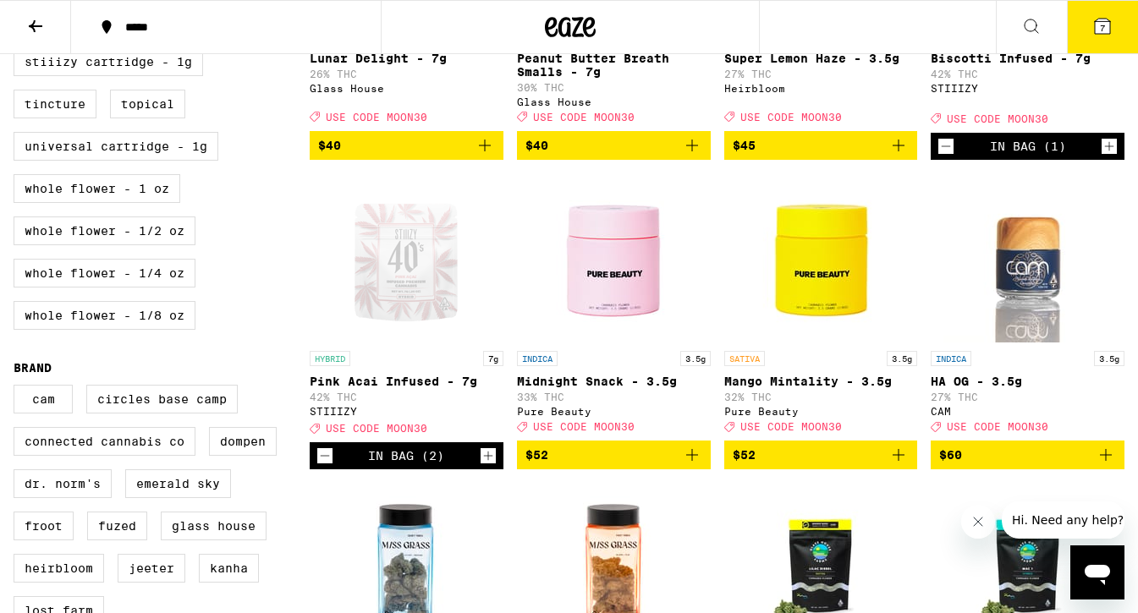
click at [1112, 157] on icon "Increment" at bounding box center [1108, 146] width 15 height 20
click at [1093, 35] on icon at bounding box center [1102, 26] width 20 height 20
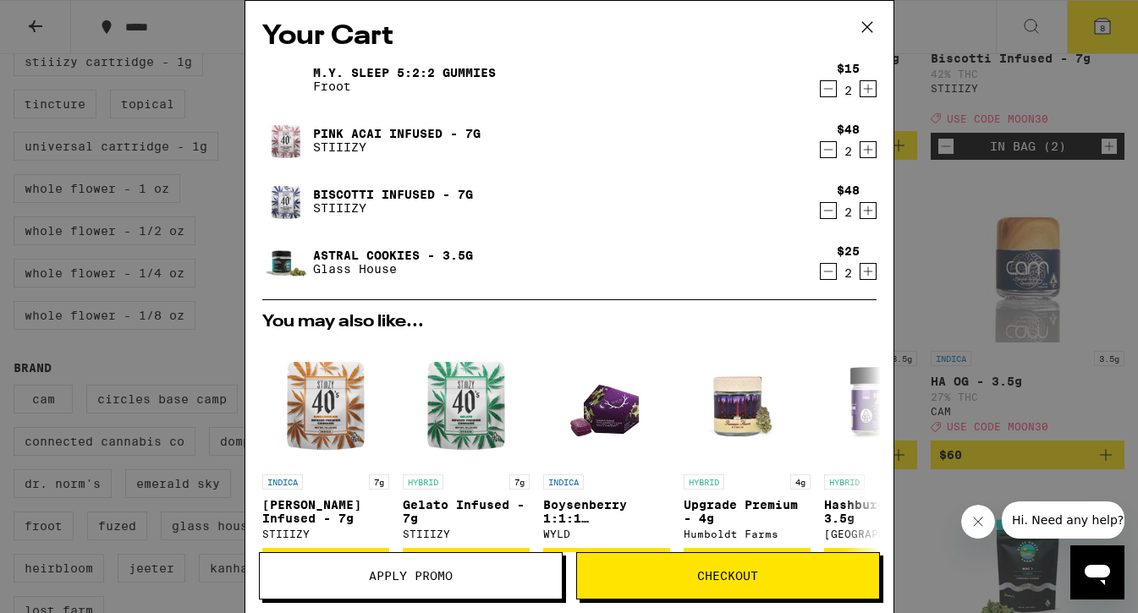
click at [822, 282] on icon "Decrement" at bounding box center [828, 271] width 15 height 20
click at [822, 280] on icon "Decrement" at bounding box center [828, 271] width 15 height 20
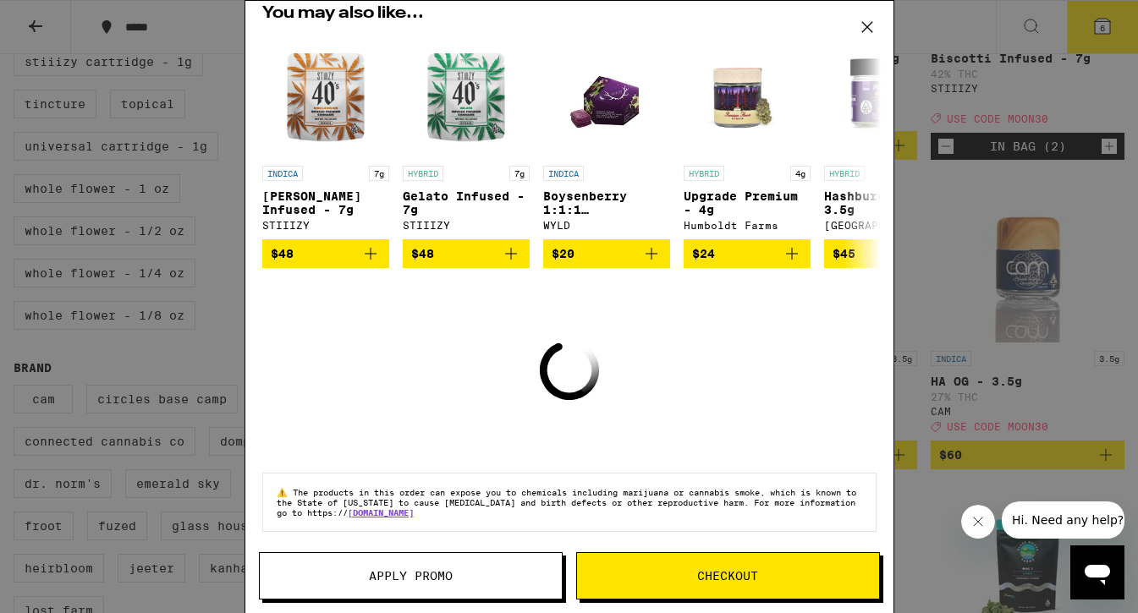
scroll to position [211, 0]
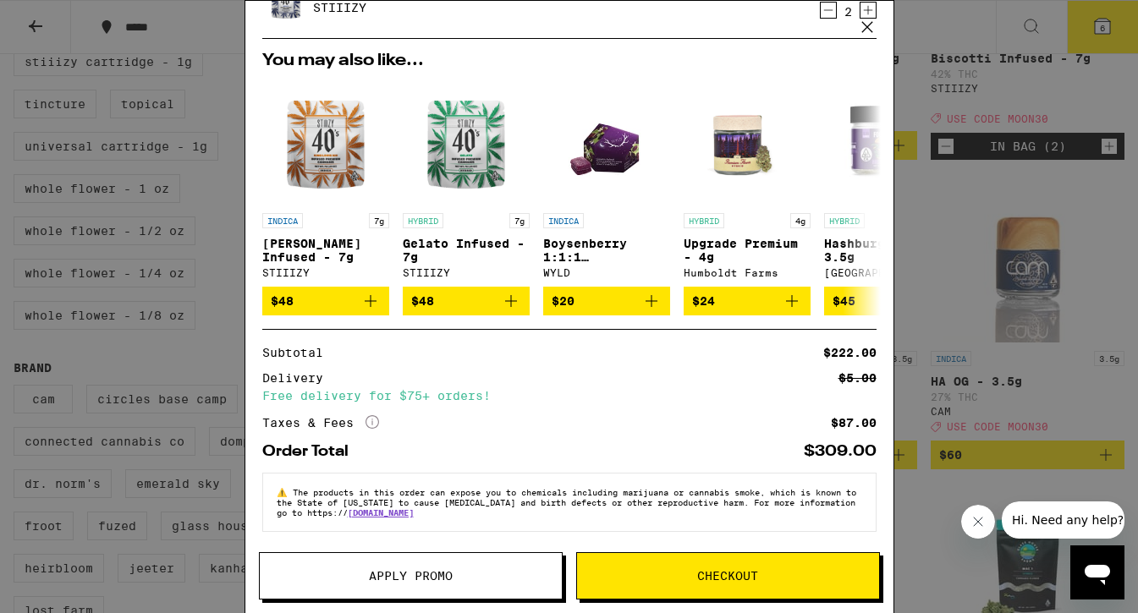
click at [415, 582] on span "Apply Promo" at bounding box center [411, 576] width 84 height 12
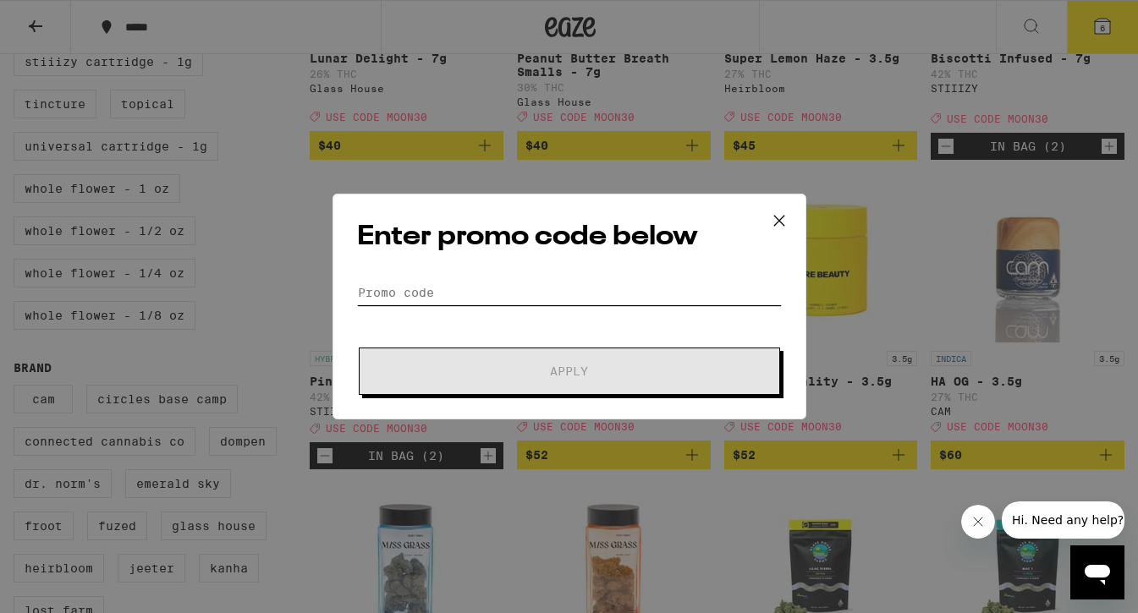
click at [426, 295] on input "Promo Code" at bounding box center [569, 292] width 425 height 25
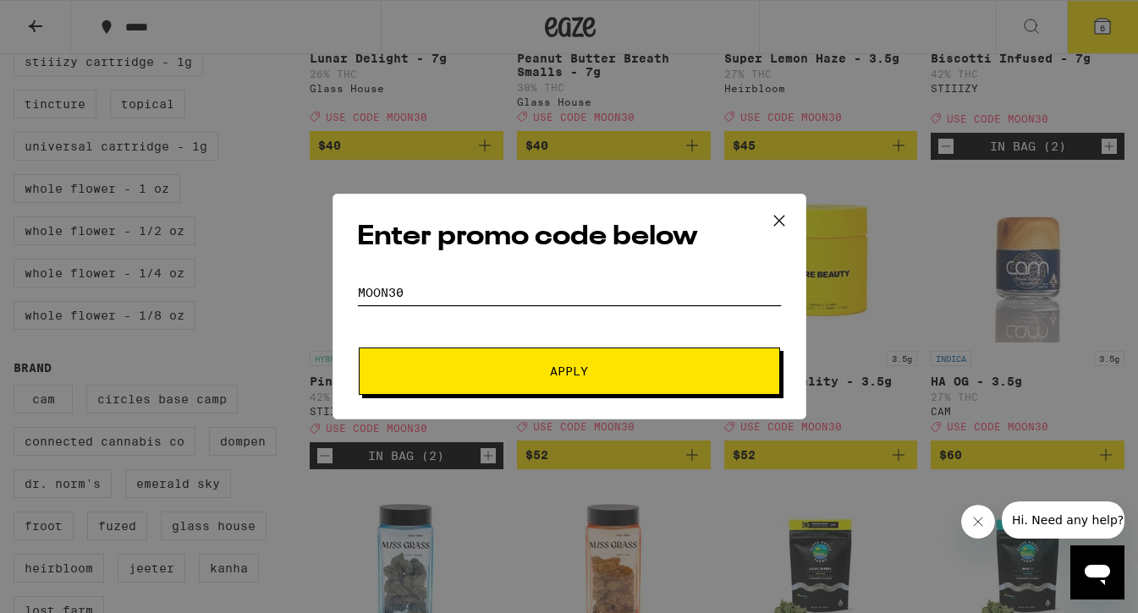
type input "moon30"
click at [540, 349] on button "Apply" at bounding box center [569, 371] width 421 height 47
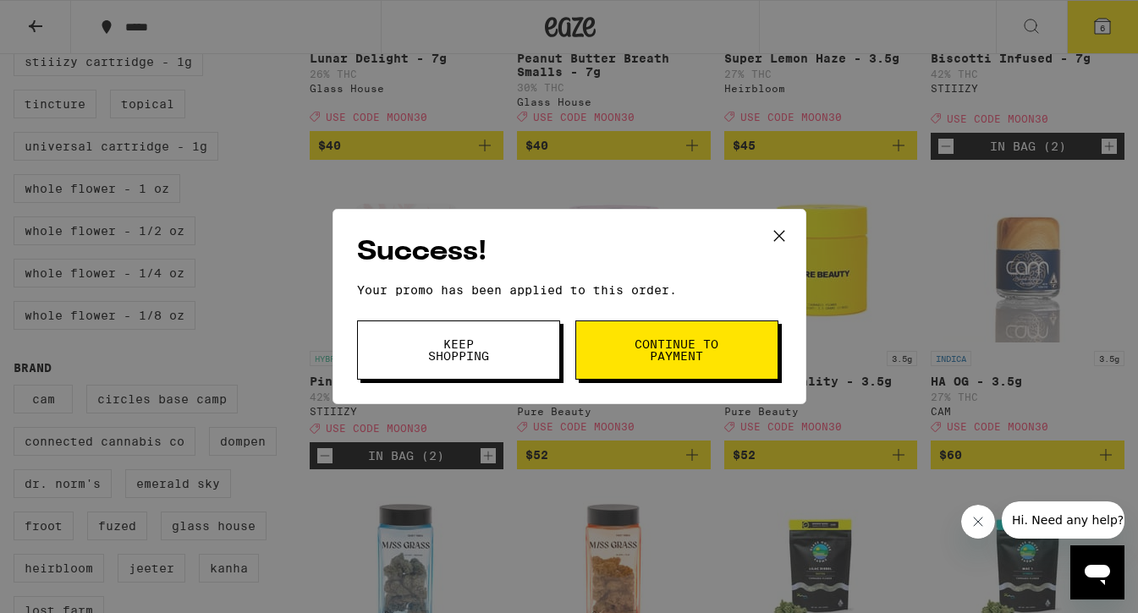
click at [678, 336] on button "Continue to payment" at bounding box center [676, 350] width 203 height 59
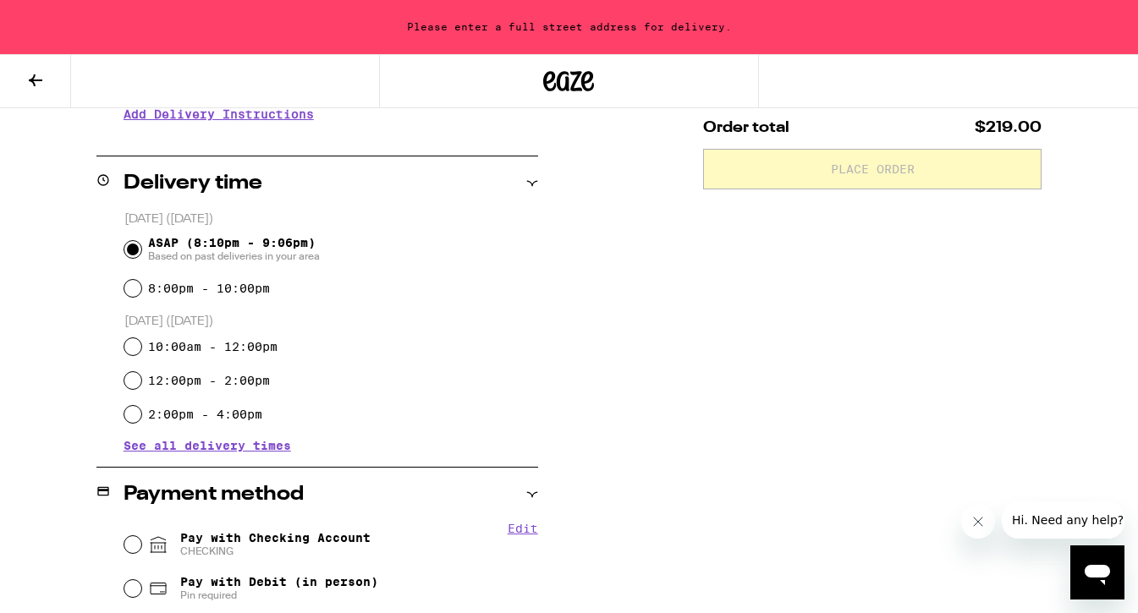
scroll to position [449, 0]
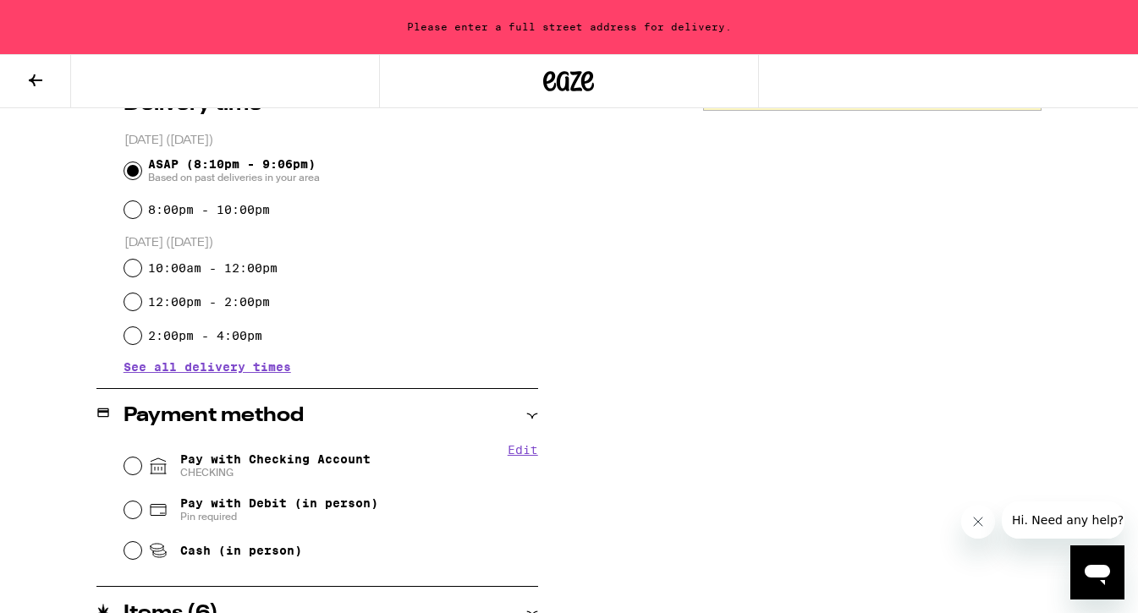
click at [351, 469] on span "CHECKING" at bounding box center [275, 473] width 190 height 14
click at [141, 469] on input "Pay with Checking Account CHECKING" at bounding box center [132, 466] width 17 height 17
radio input "true"
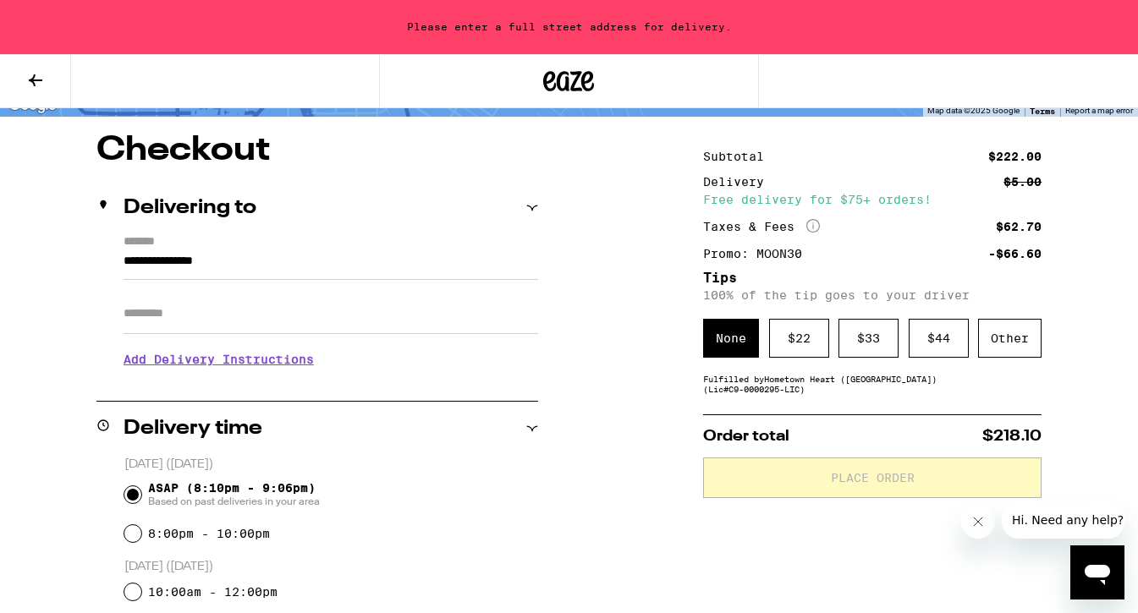
scroll to position [109, 0]
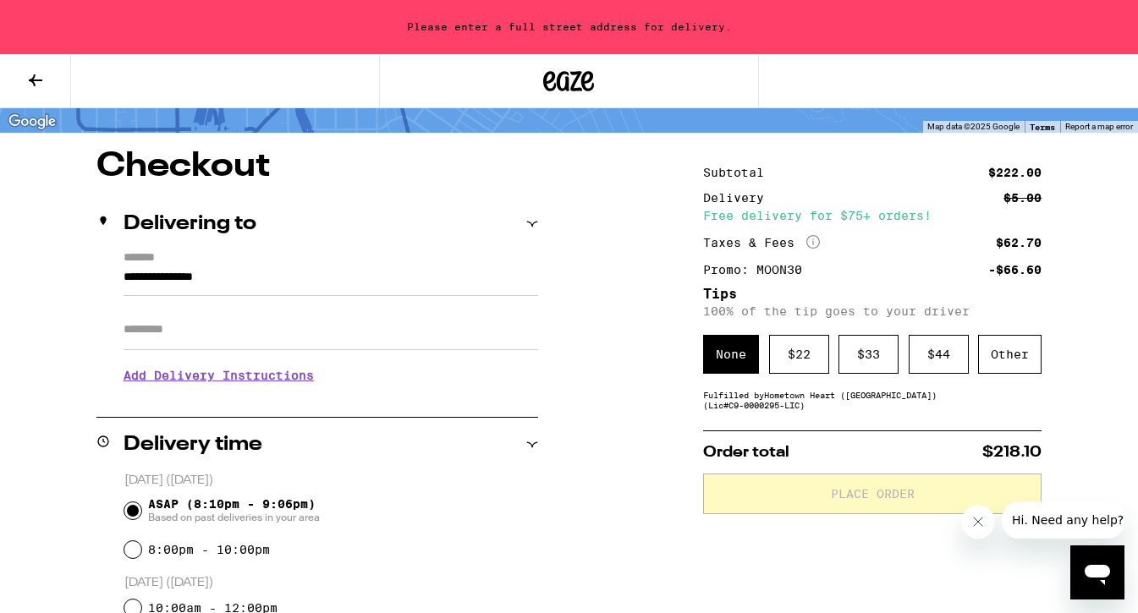
drag, startPoint x: 288, startPoint y: 279, endPoint x: 84, endPoint y: 277, distance: 203.9
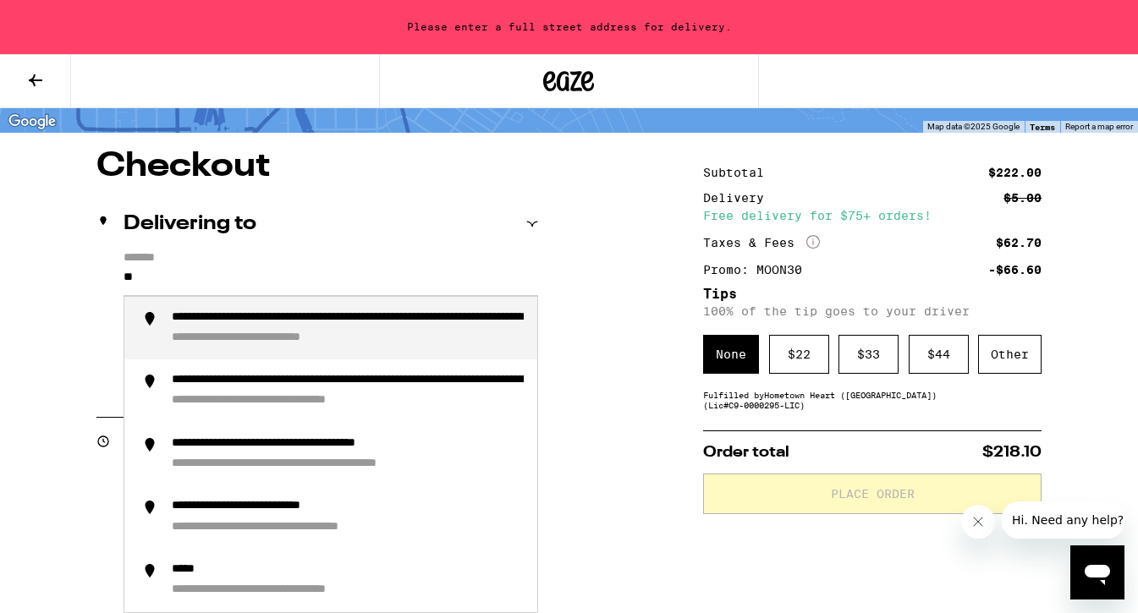
type input "*"
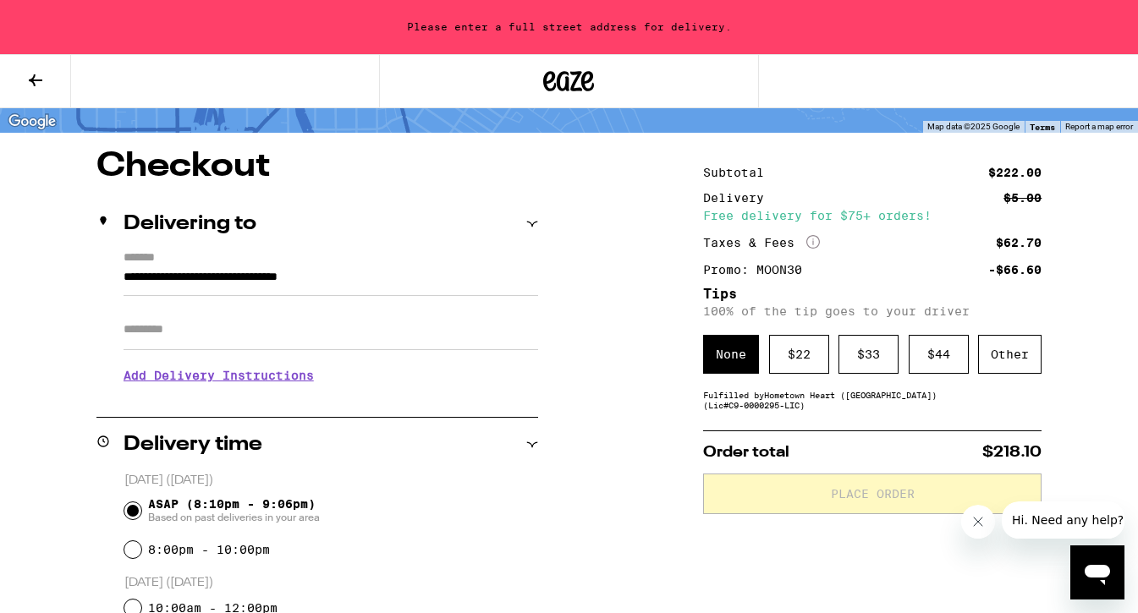
scroll to position [55, 0]
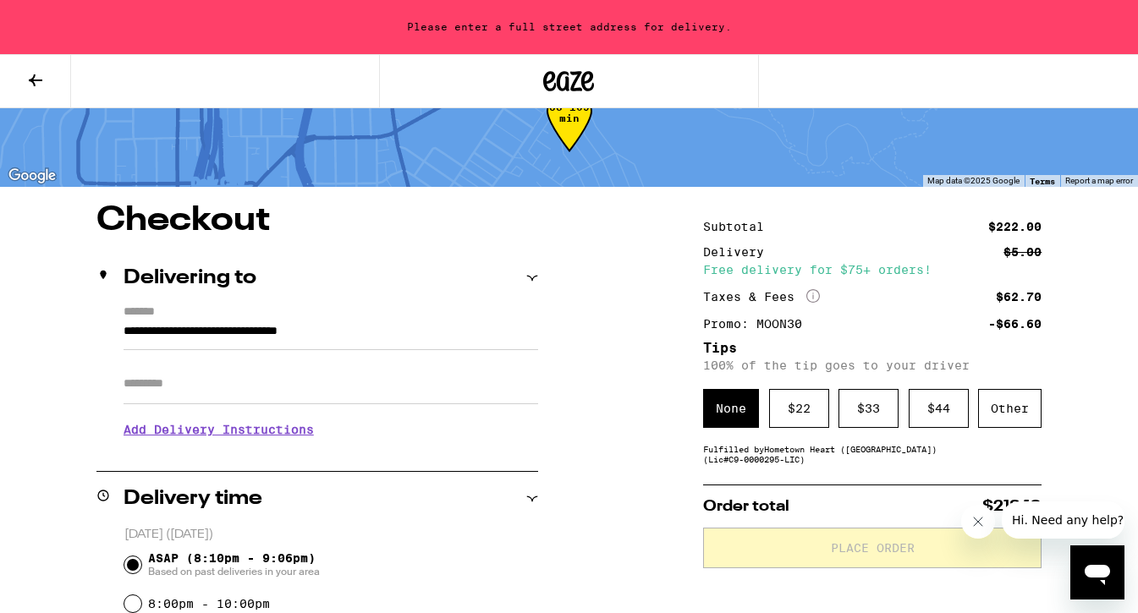
type input "**********"
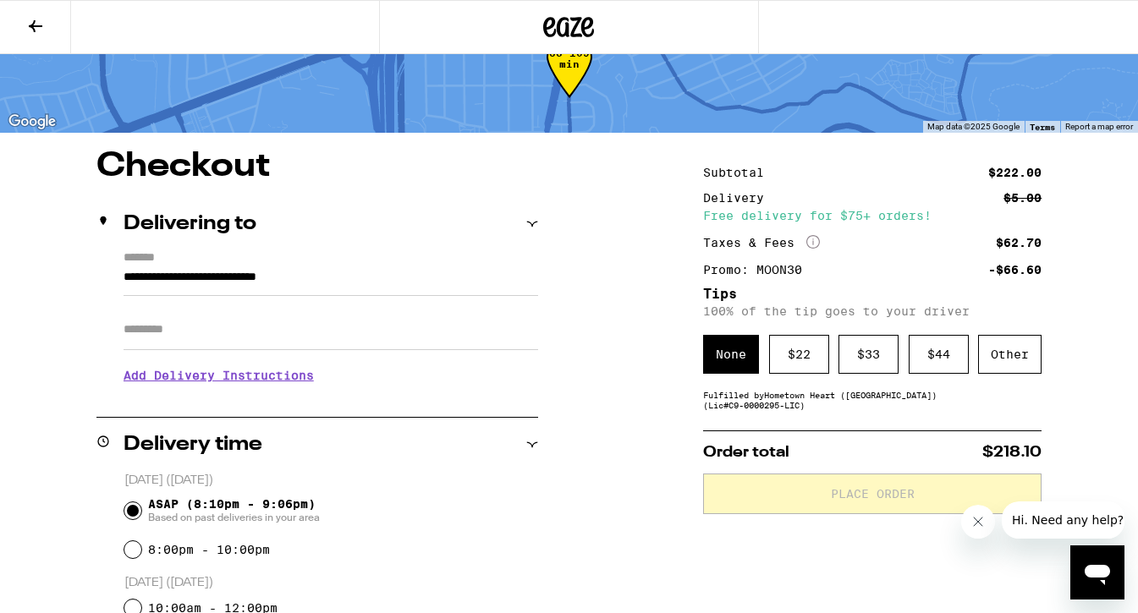
click at [222, 371] on h3 "Add Delivery Instructions" at bounding box center [331, 375] width 415 height 39
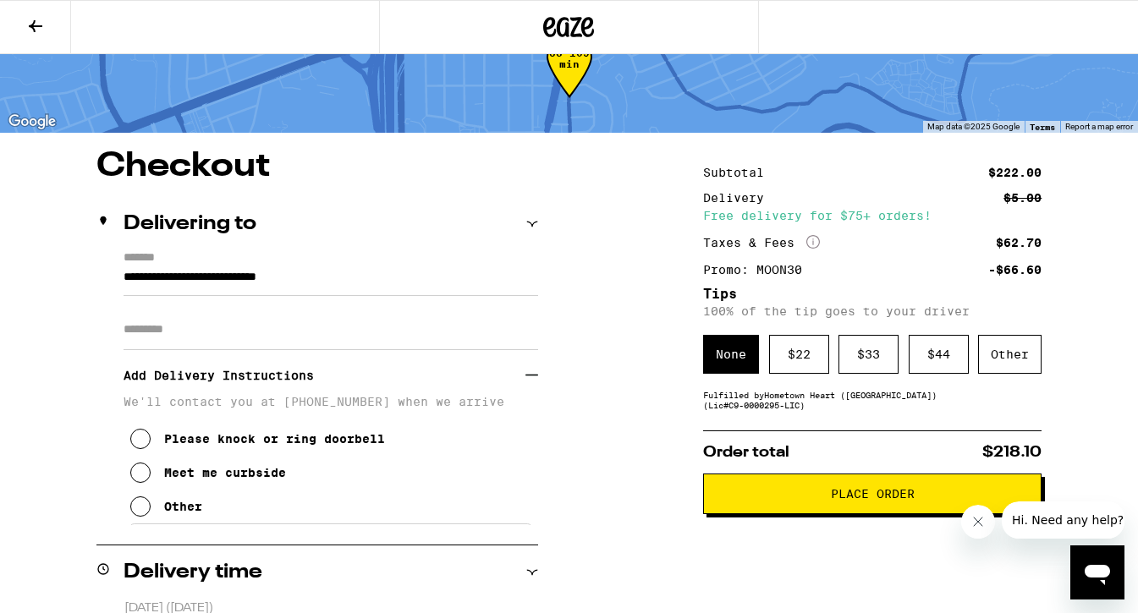
click at [223, 409] on p "We'll contact you at [PHONE_NUMBER] when we arrive" at bounding box center [331, 402] width 415 height 14
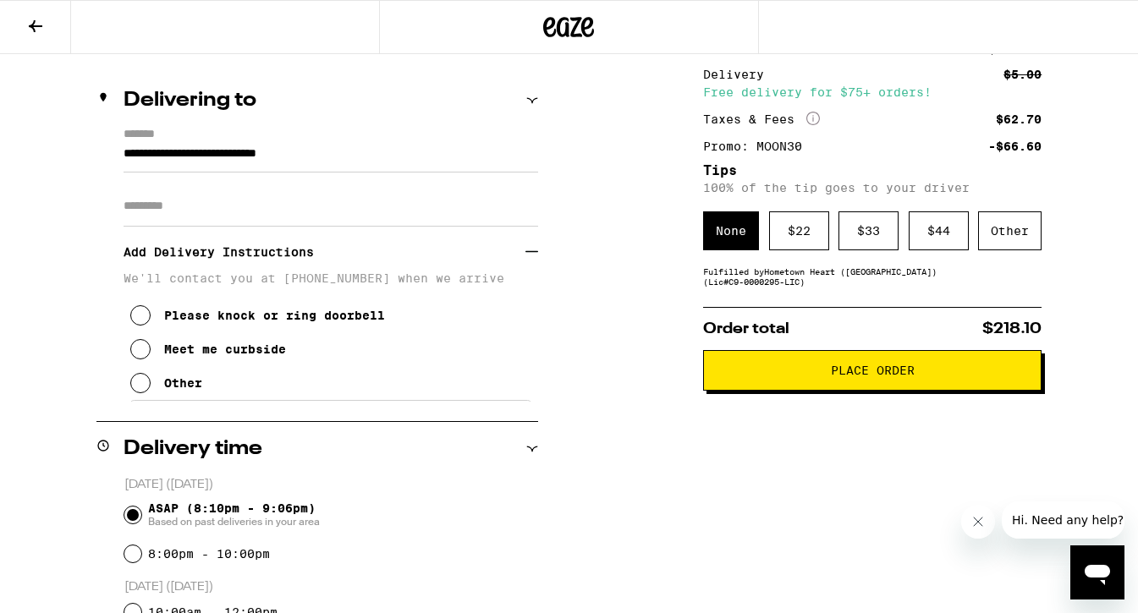
scroll to position [186, 0]
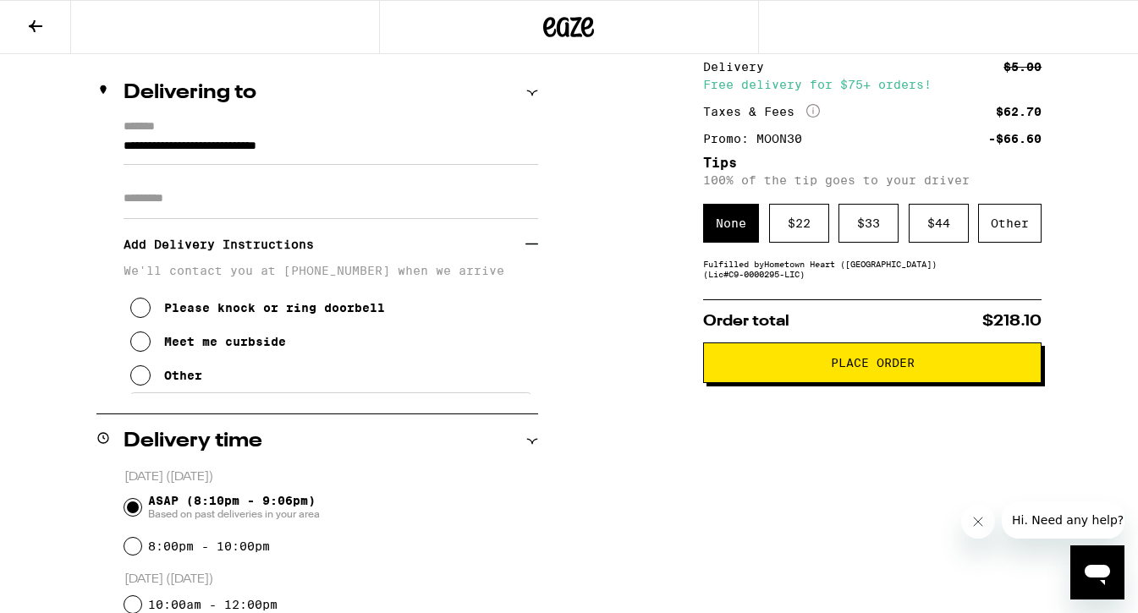
click at [157, 393] on button "Other" at bounding box center [166, 376] width 72 height 34
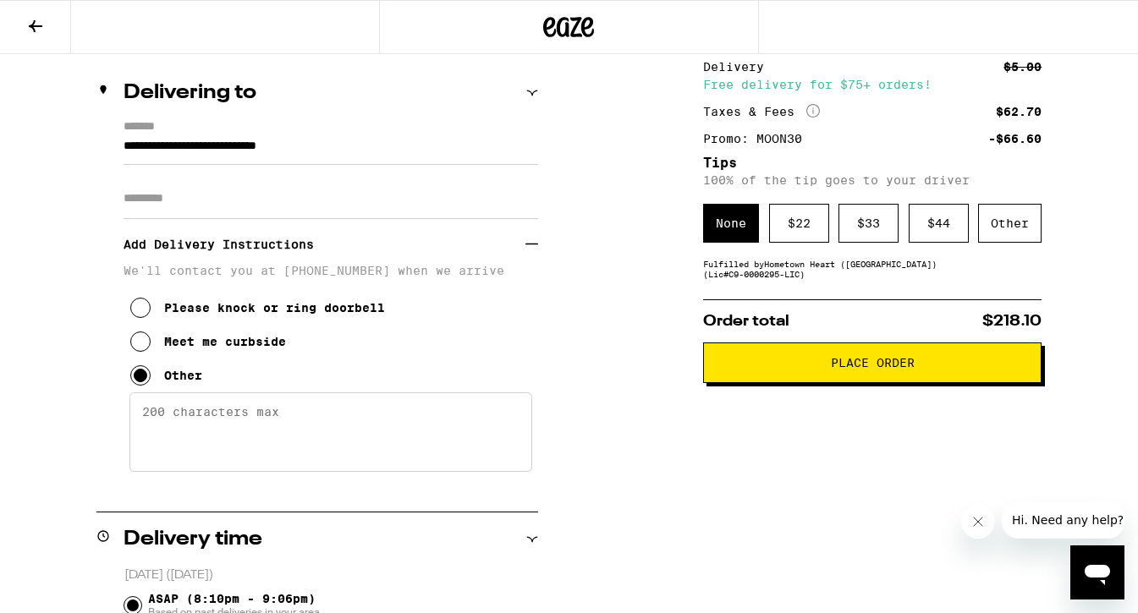
click at [168, 435] on textarea "Enter any other delivery instructions you want driver to know" at bounding box center [330, 433] width 403 height 80
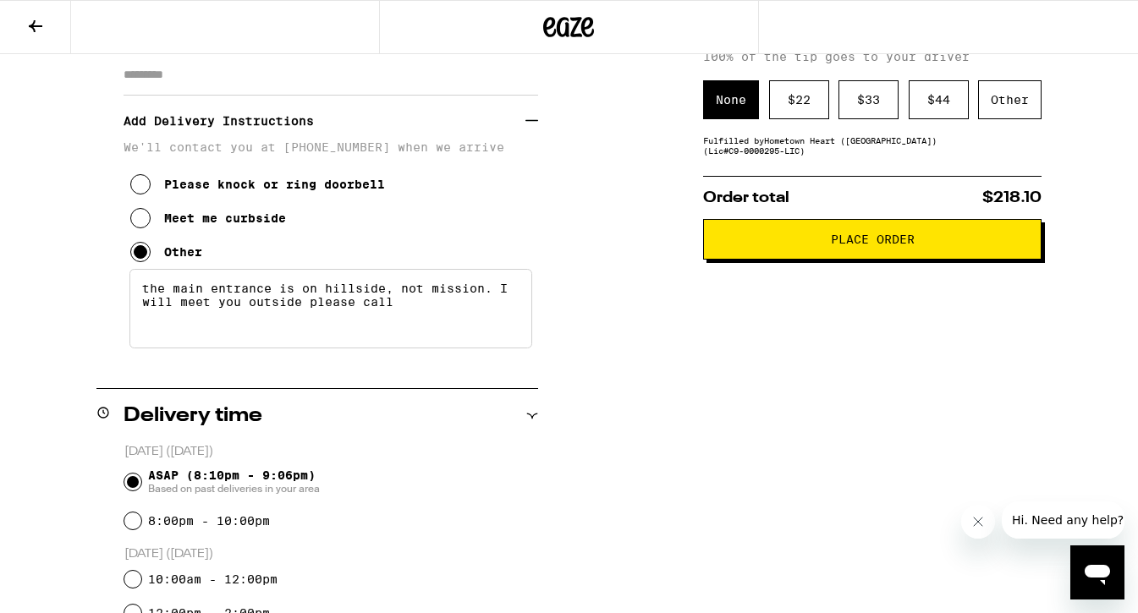
scroll to position [296, 0]
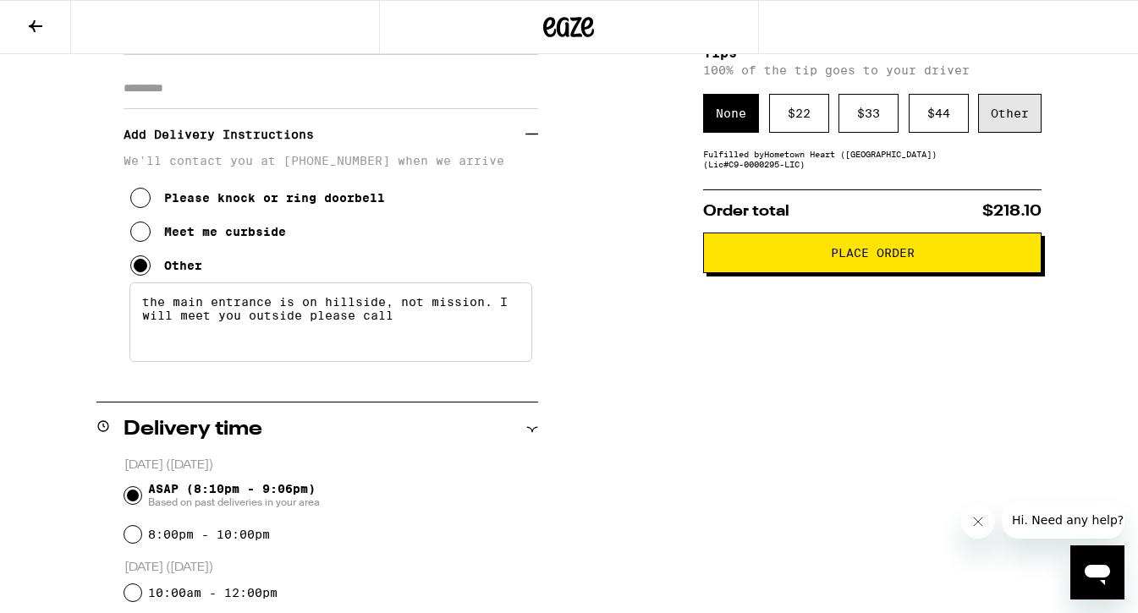
type textarea "the main entrance is on hillside, not mission. I will meet you outside please c…"
click at [1024, 122] on div "Other" at bounding box center [1009, 113] width 63 height 39
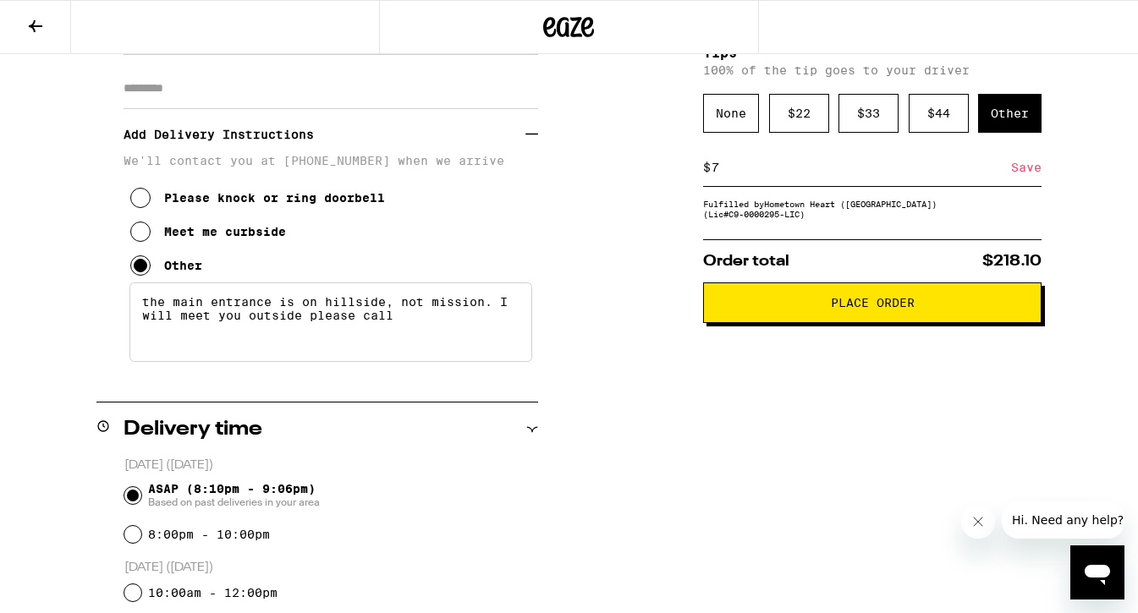
type input "7"
click at [838, 309] on span "Place Order" at bounding box center [873, 303] width 84 height 12
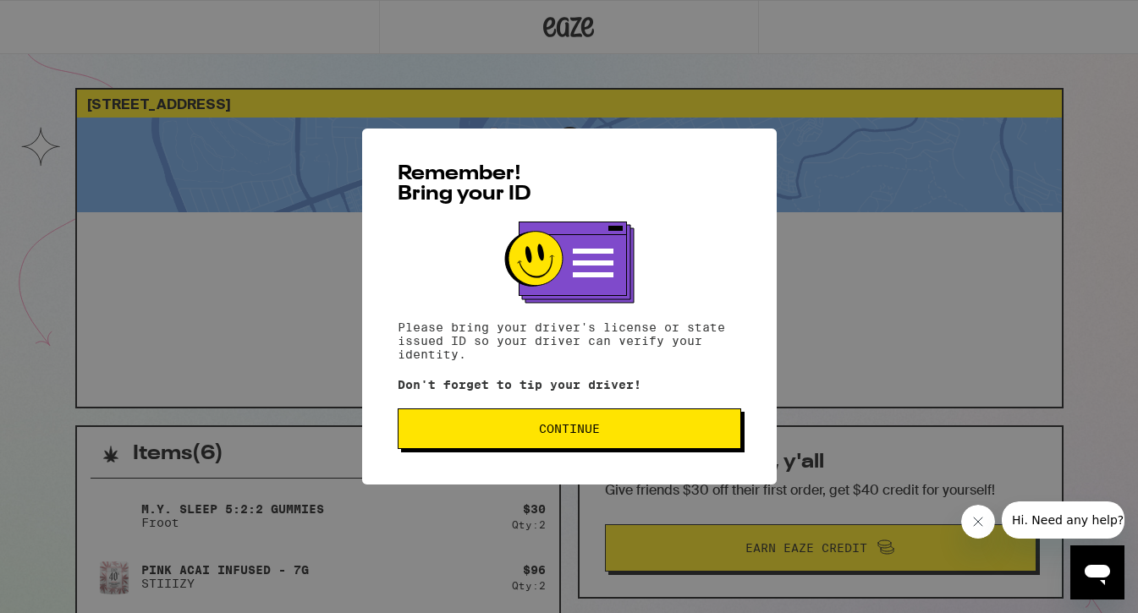
click at [653, 426] on span "Continue" at bounding box center [569, 429] width 315 height 12
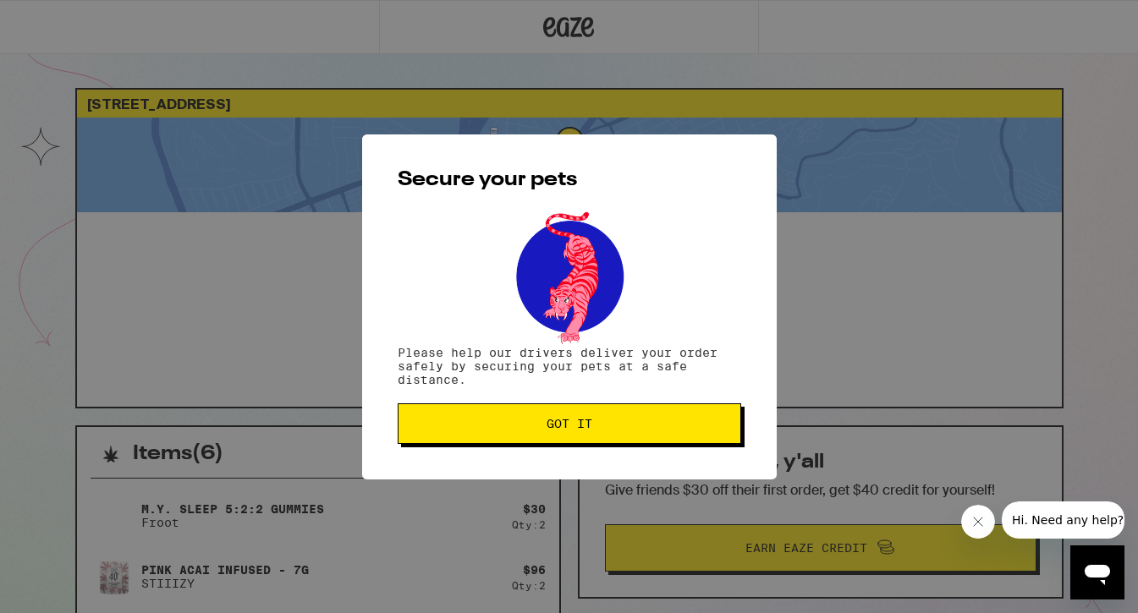
click at [653, 426] on span "Got it" at bounding box center [569, 424] width 315 height 12
